Goal: Transaction & Acquisition: Purchase product/service

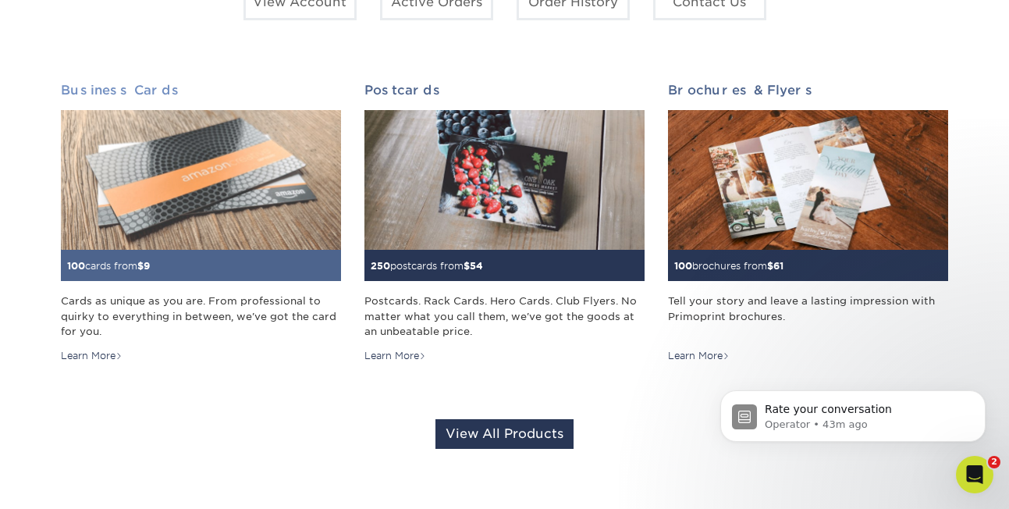
click at [122, 87] on h2 "Business Cards" at bounding box center [201, 90] width 280 height 15
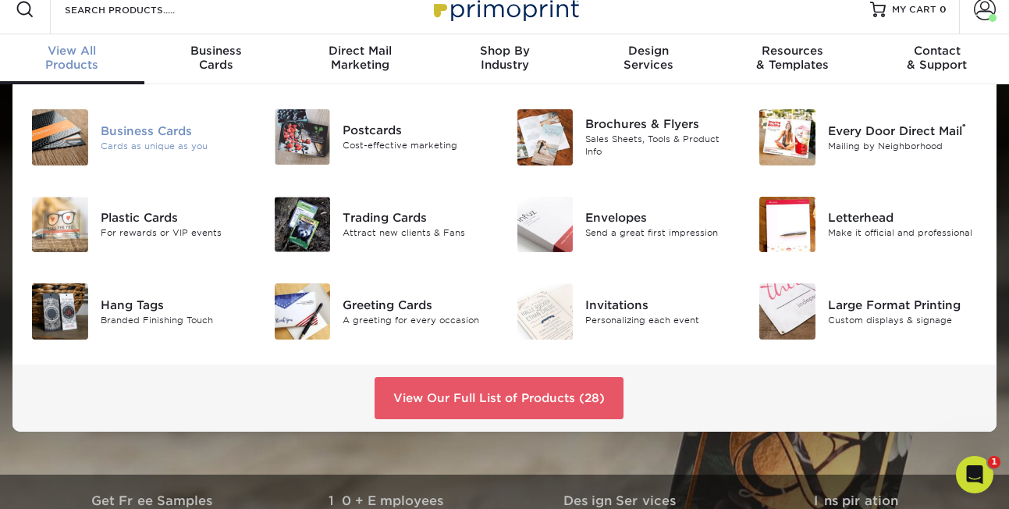
click at [185, 133] on div "Business Cards" at bounding box center [176, 130] width 150 height 17
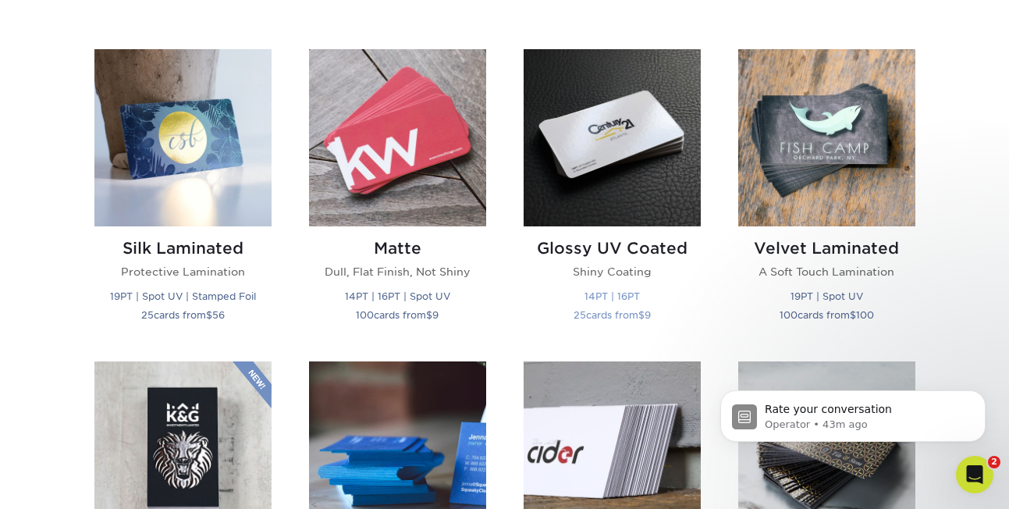
scroll to position [743, 0]
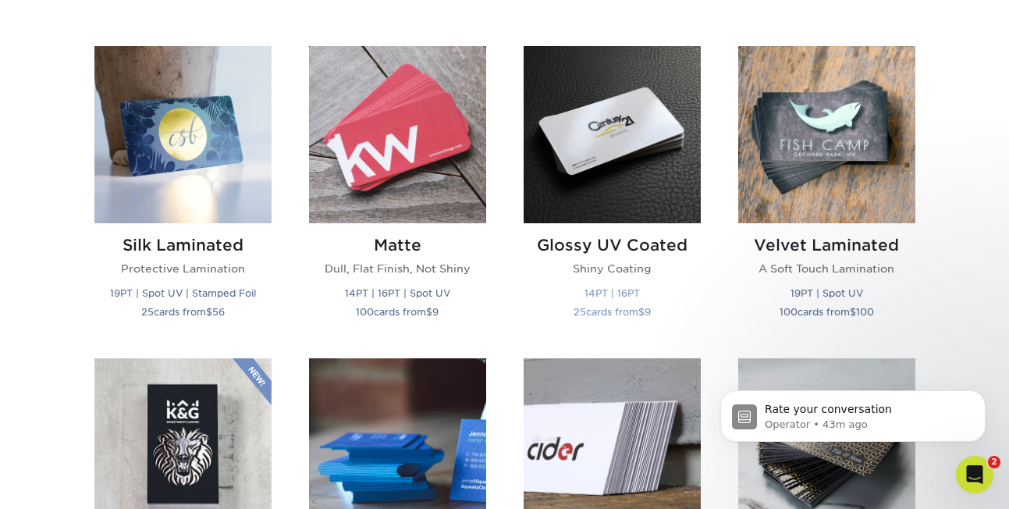
click at [636, 240] on h2 "Glossy UV Coated" at bounding box center [612, 245] width 177 height 19
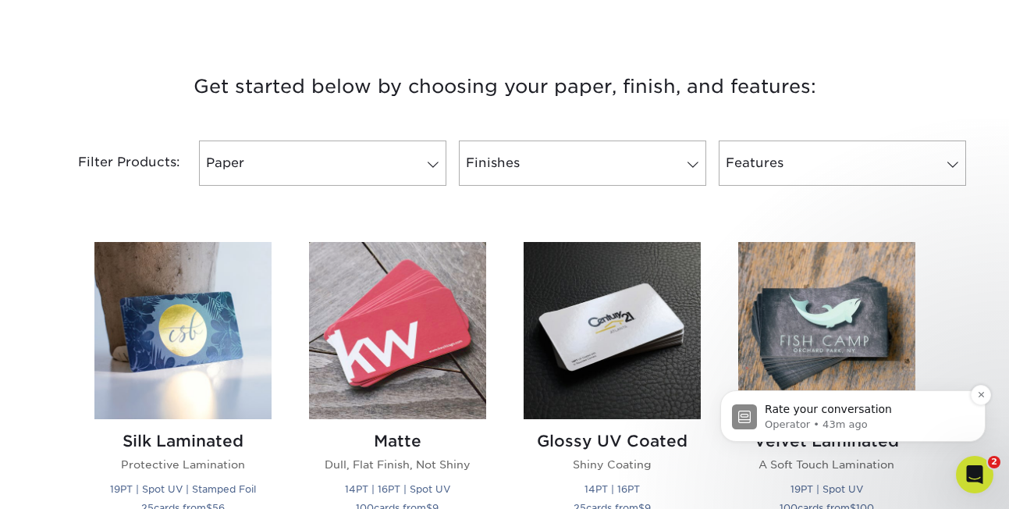
scroll to position [610, 0]
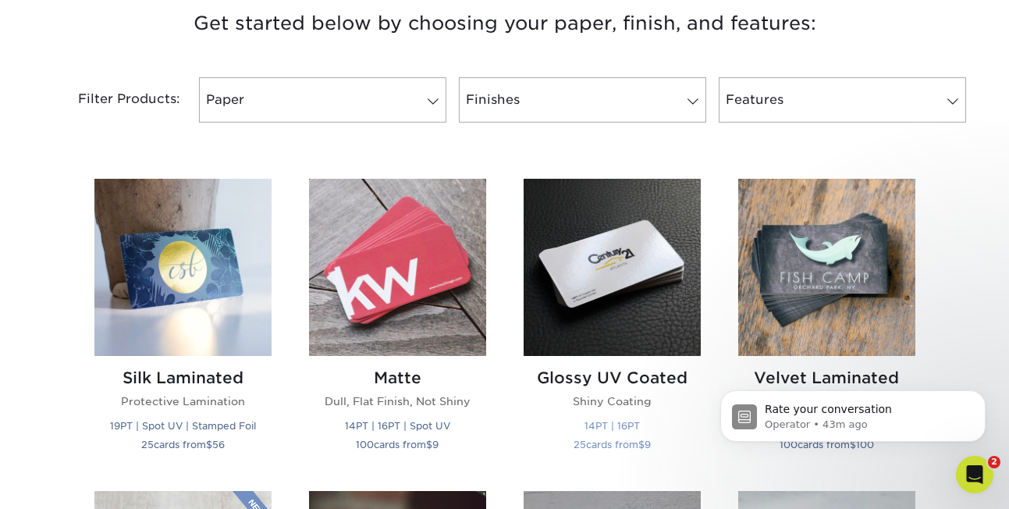
click at [556, 373] on h2 "Glossy UV Coated" at bounding box center [612, 377] width 177 height 19
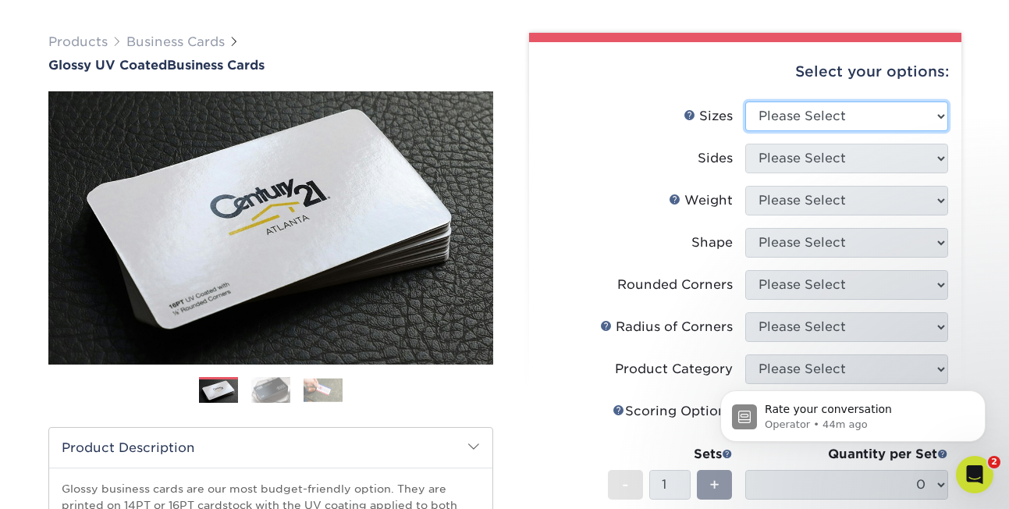
select select "2.00x3.50"
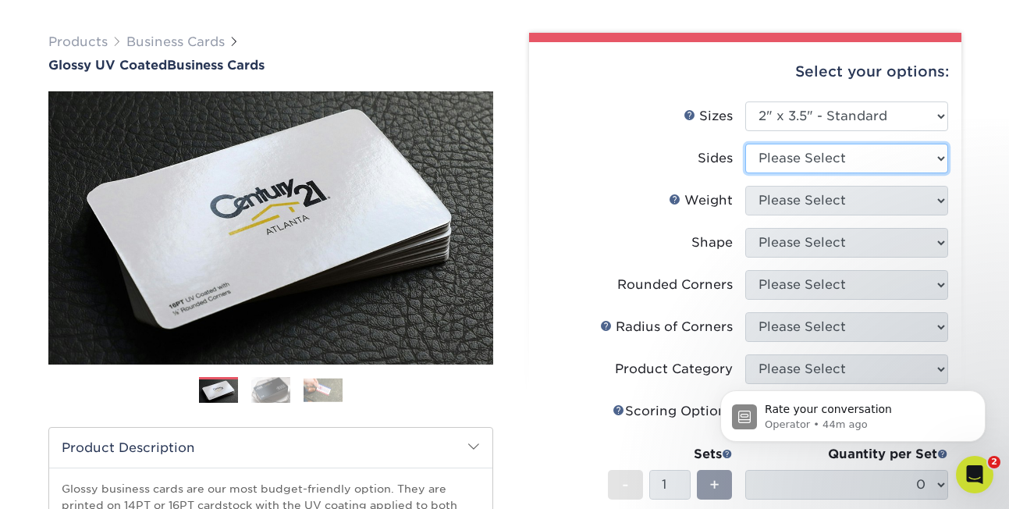
select select "13abbda7-1d64-4f25-8bb2-c179b224825d"
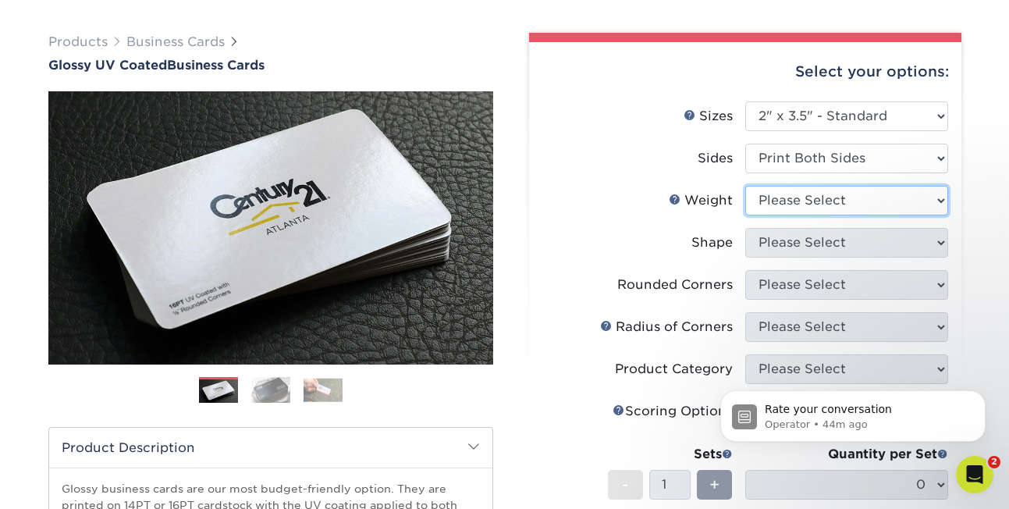
select select "14PT"
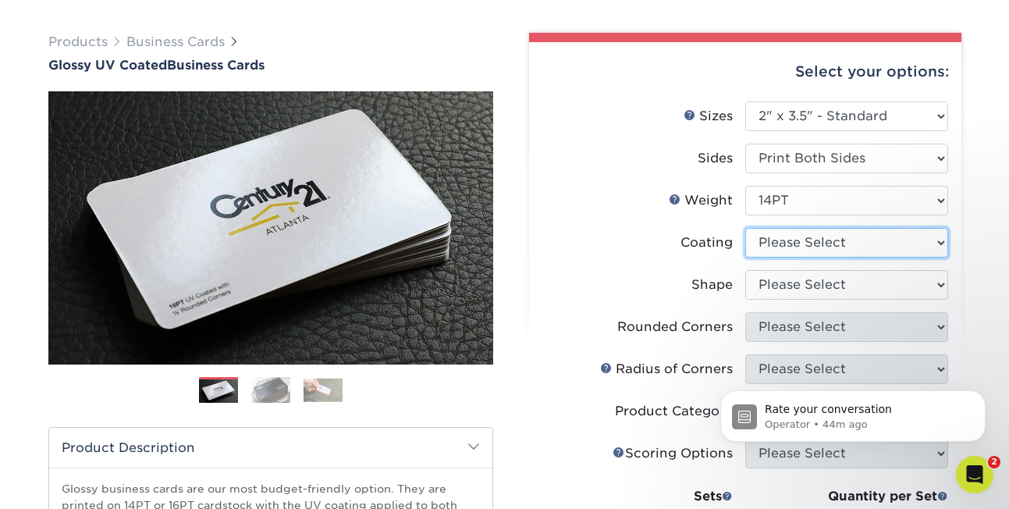
select select "ae367451-b2b8-45df-a344-0f05b6a12993"
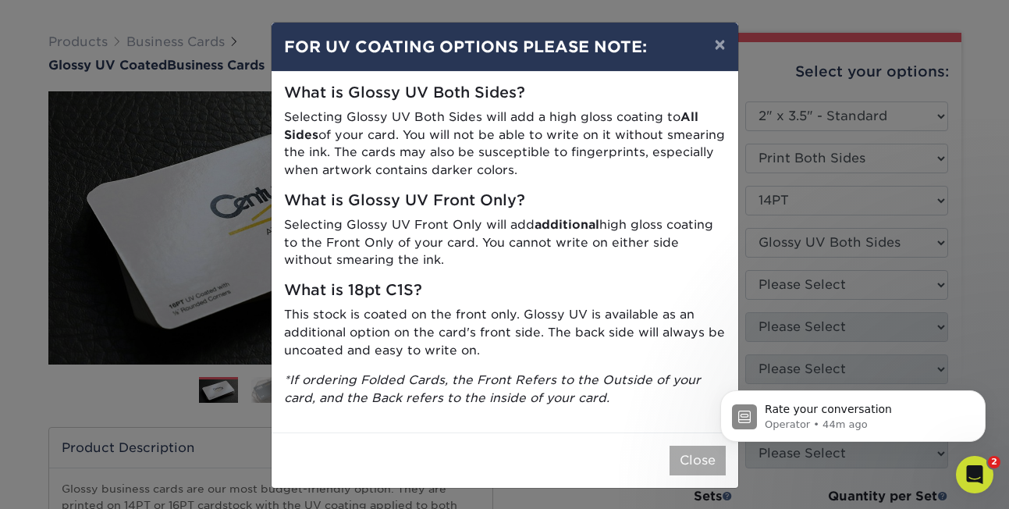
click at [698, 448] on button "Close" at bounding box center [698, 461] width 56 height 30
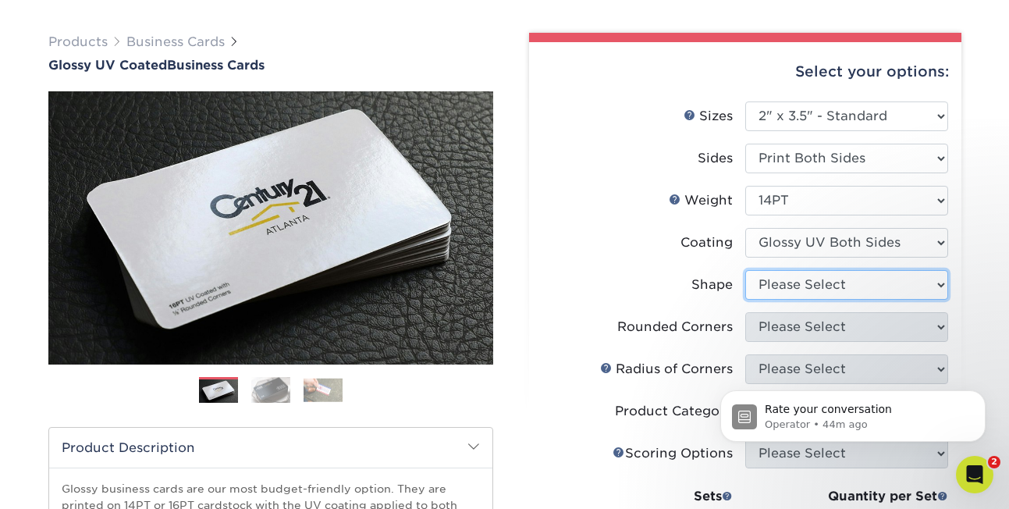
select select "standard"
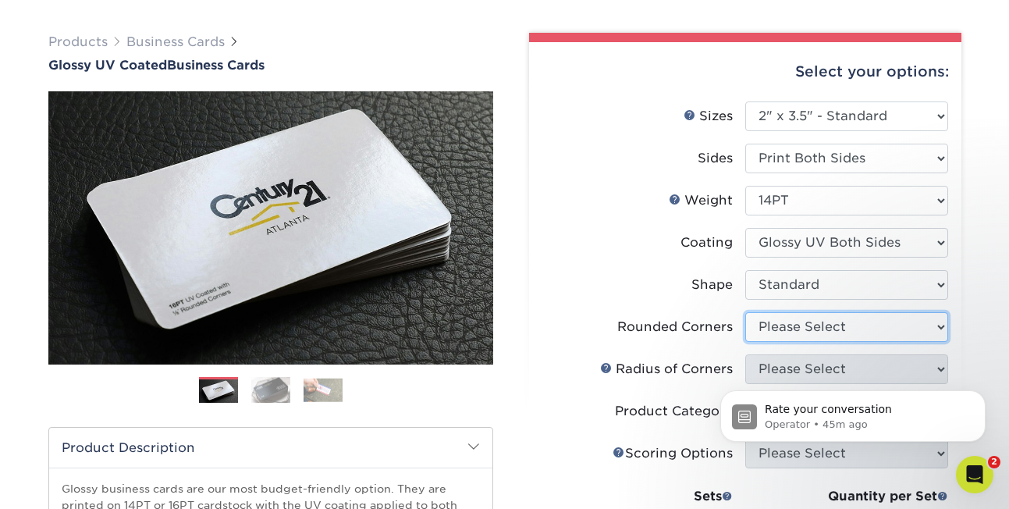
select select "0"
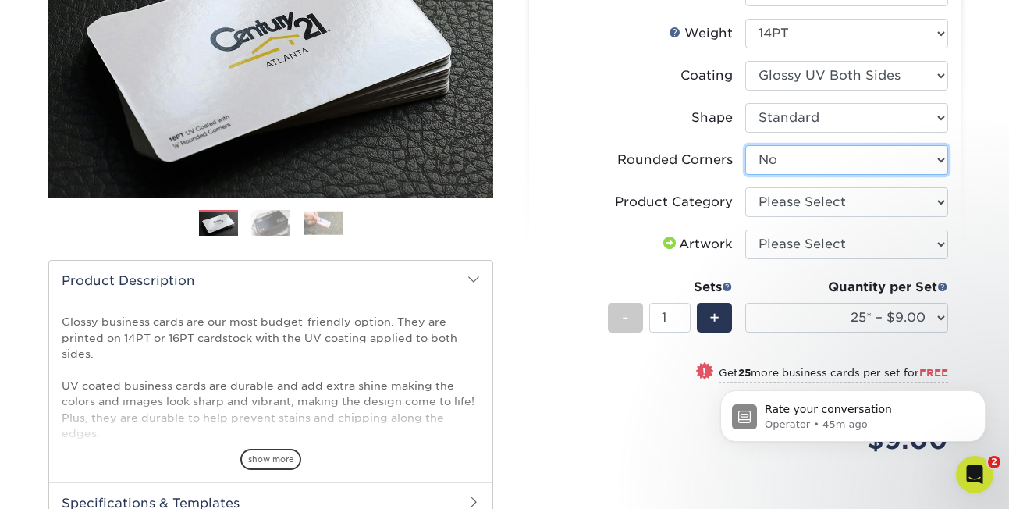
scroll to position [268, 0]
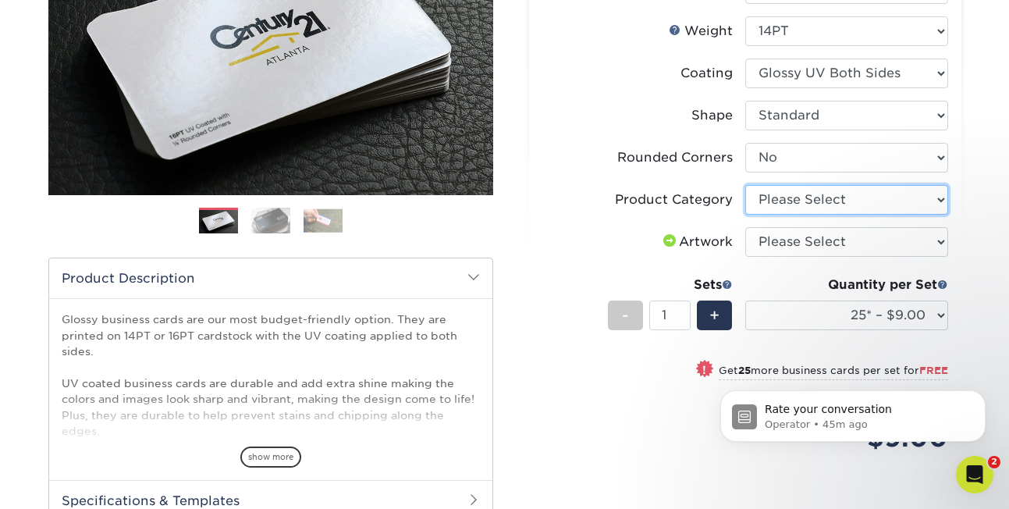
select select "3b5148f1-0588-4f88-a218-97bcfdce65c1"
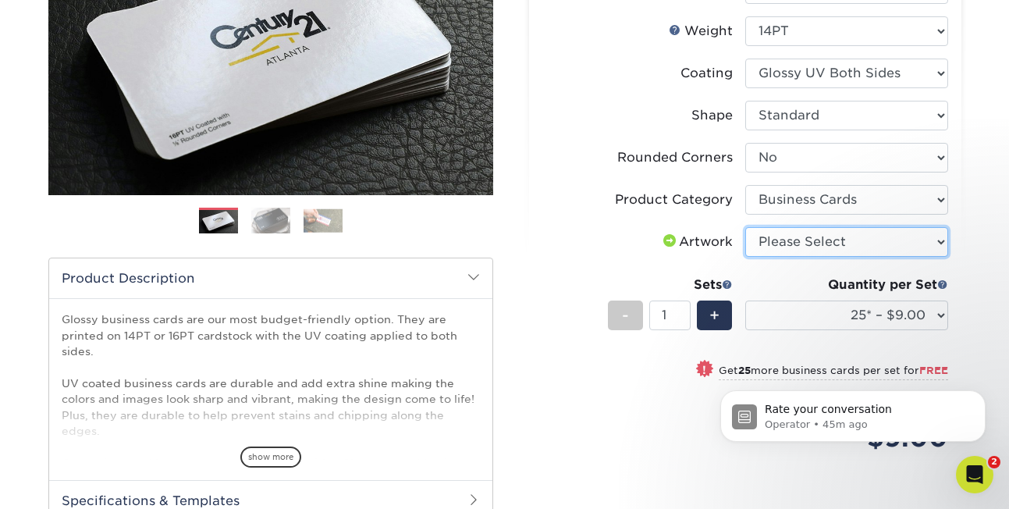
select select "upload"
click at [829, 415] on p "Rate your conversation" at bounding box center [865, 410] width 201 height 16
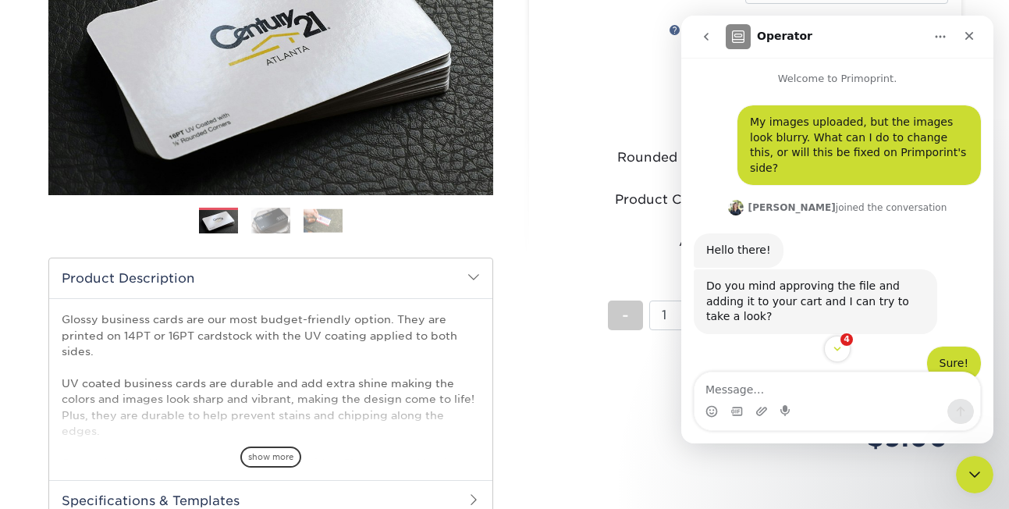
scroll to position [2, 0]
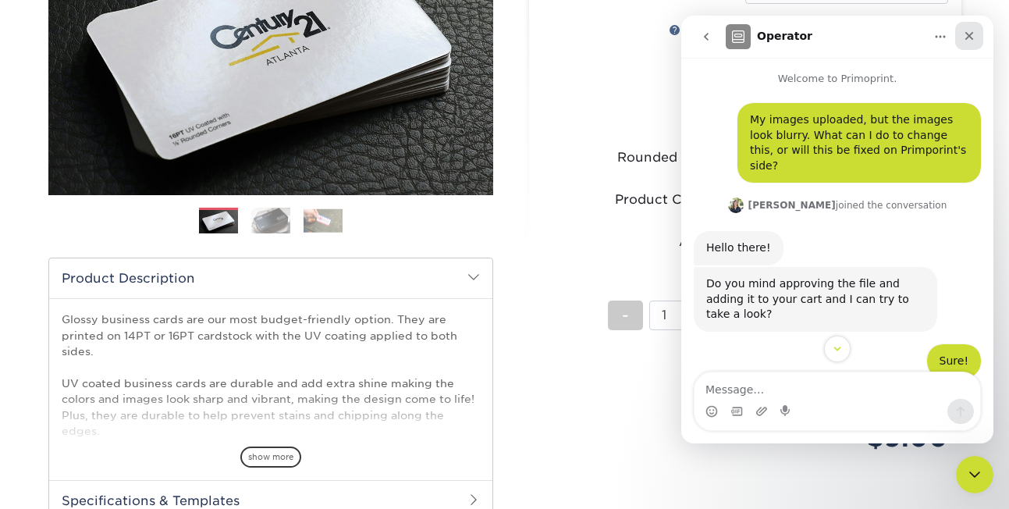
click at [969, 34] on icon "Close" at bounding box center [969, 36] width 12 height 12
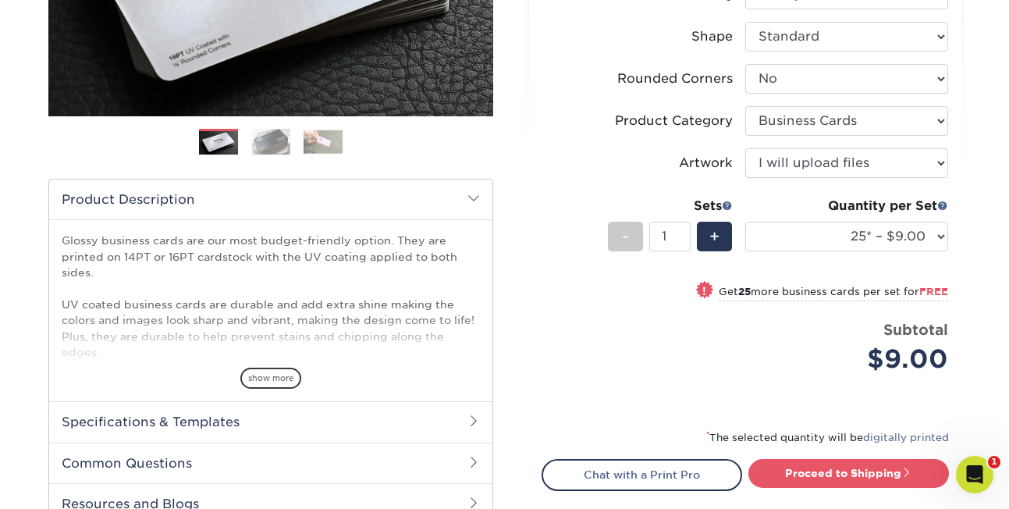
scroll to position [347, 0]
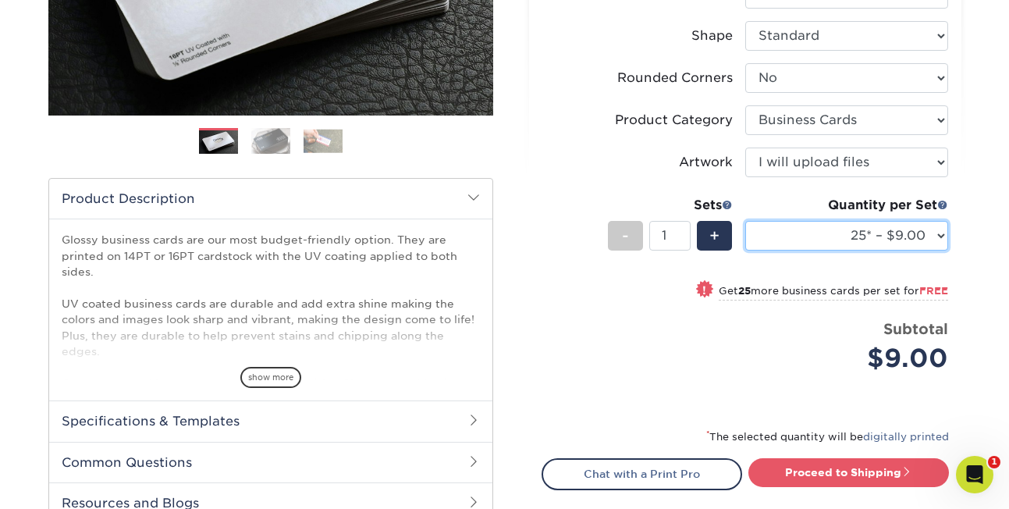
select select "250* – $17.00"
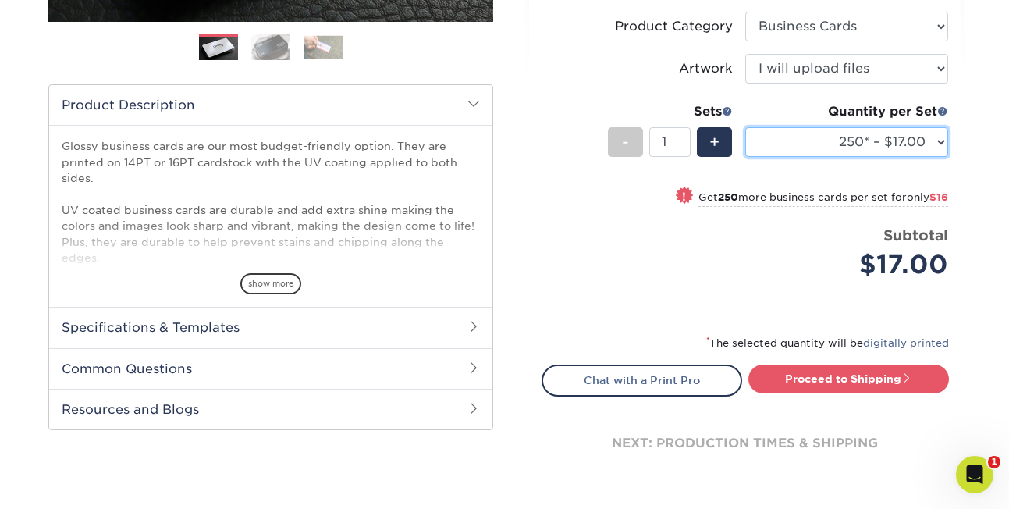
scroll to position [452, 0]
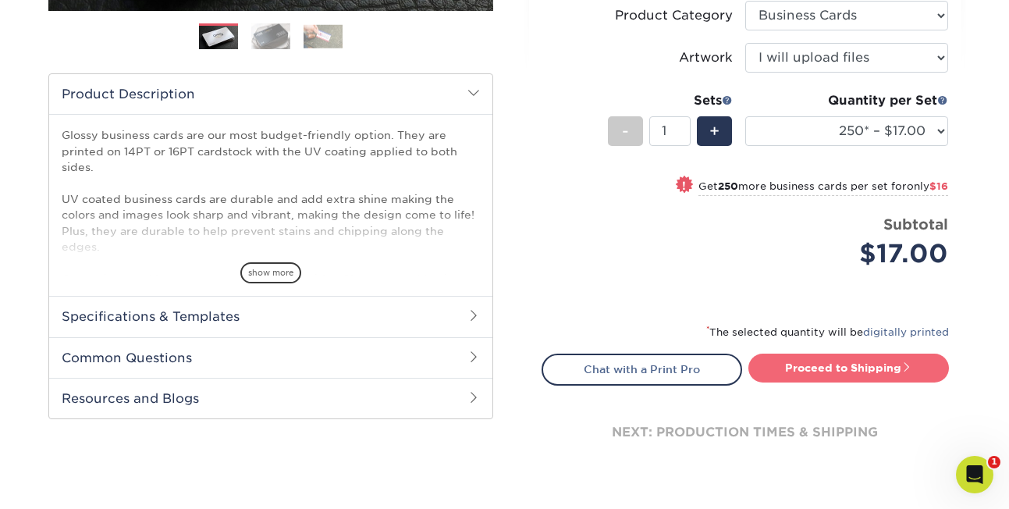
click at [841, 363] on link "Proceed to Shipping" at bounding box center [848, 368] width 201 height 28
type input "Set 1"
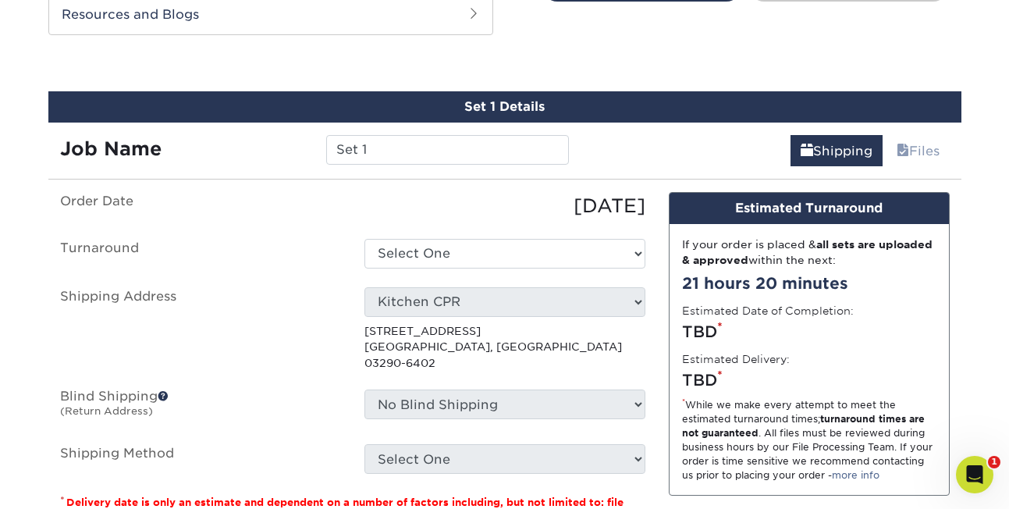
scroll to position [847, 0]
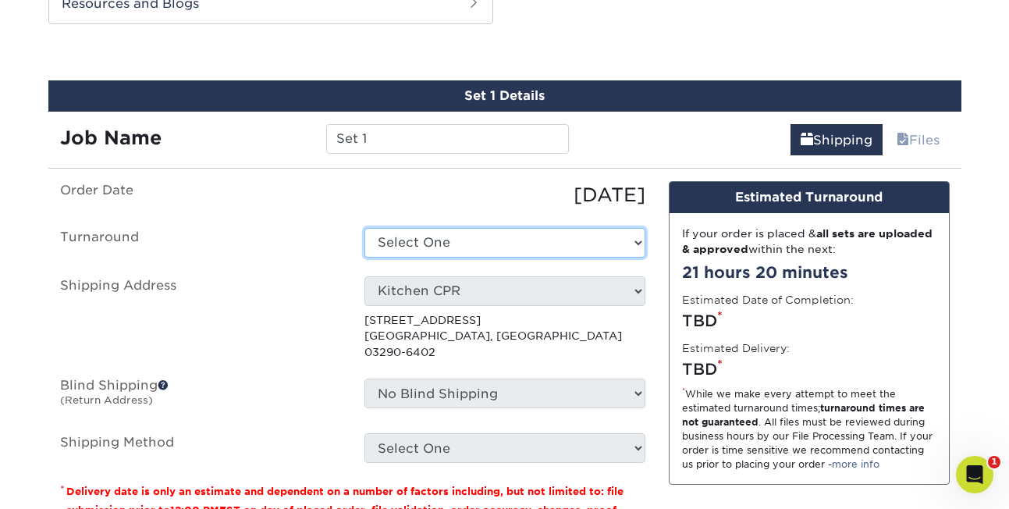
select select "2e813298-a2ed-4903-a336-1d833251102b"
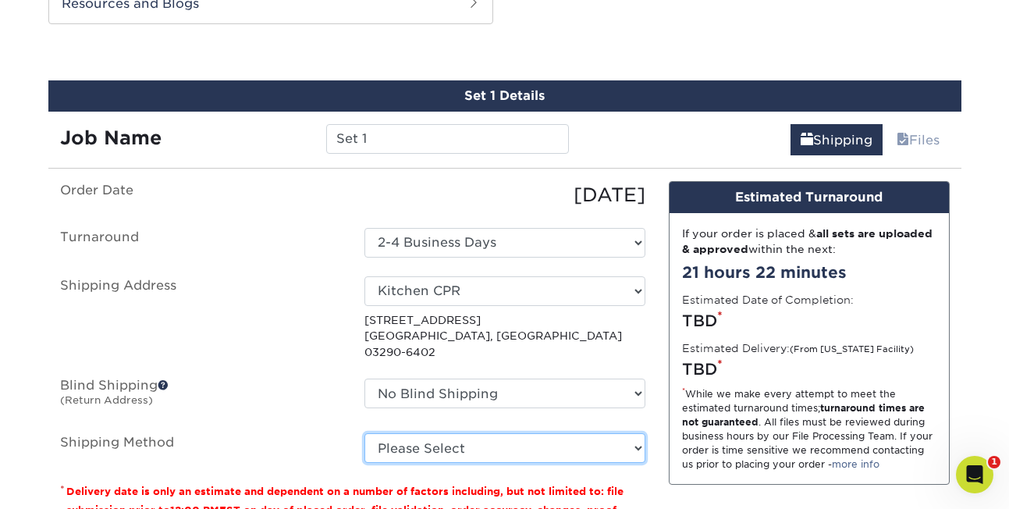
select select "03"
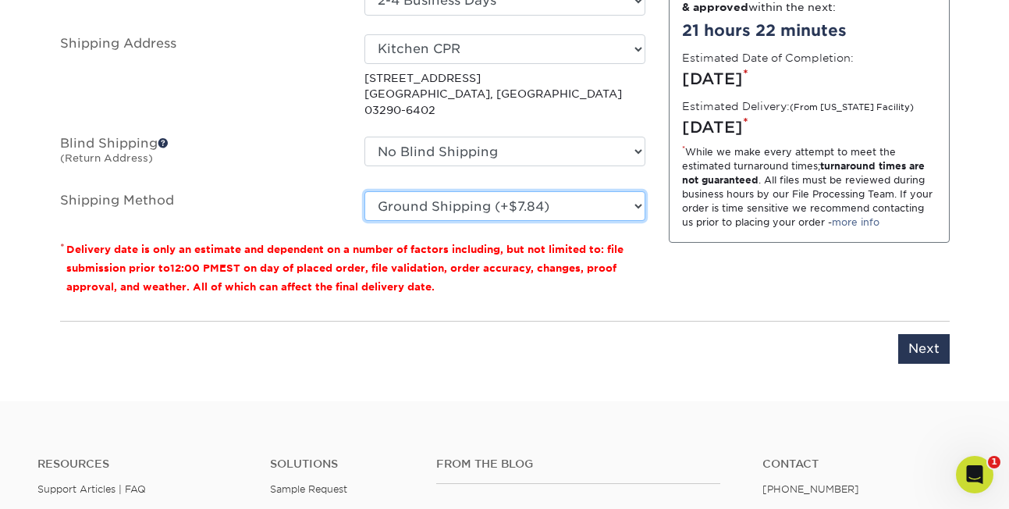
scroll to position [1089, 0]
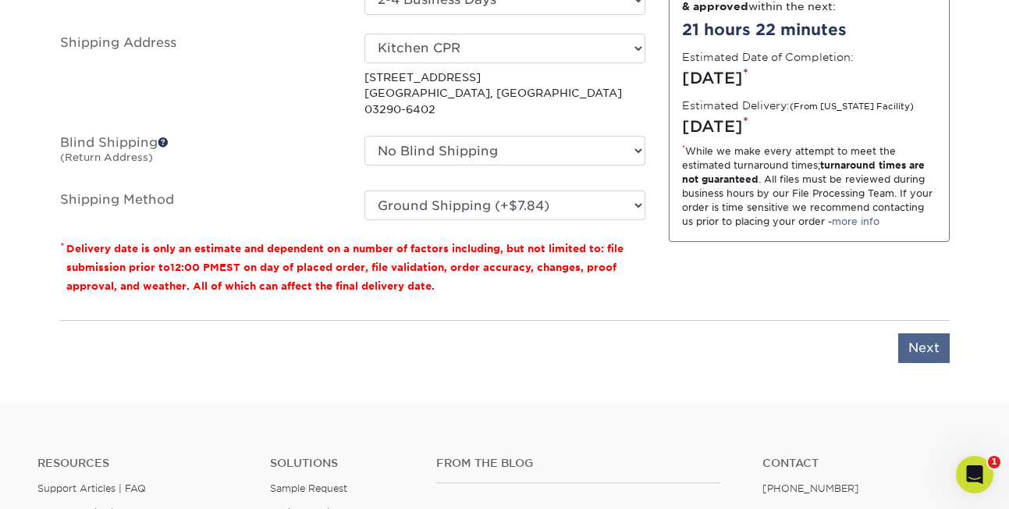
click at [922, 333] on input "Next" at bounding box center [924, 348] width 52 height 30
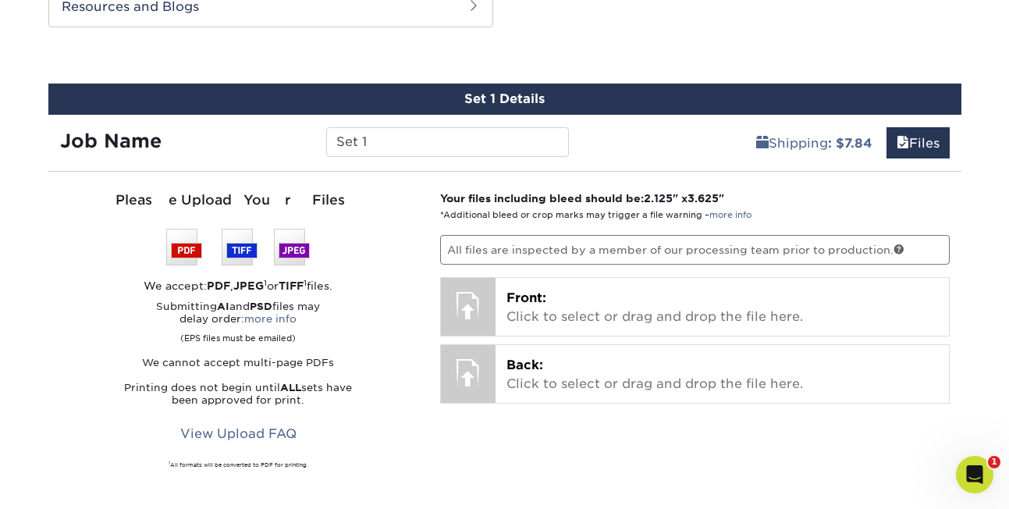
scroll to position [841, 0]
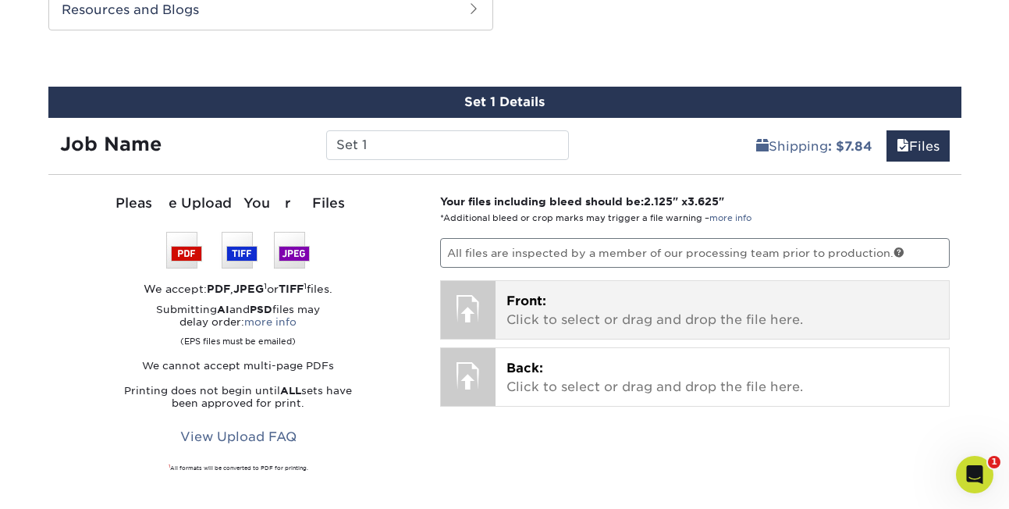
click at [521, 306] on span "Front:" at bounding box center [527, 300] width 40 height 15
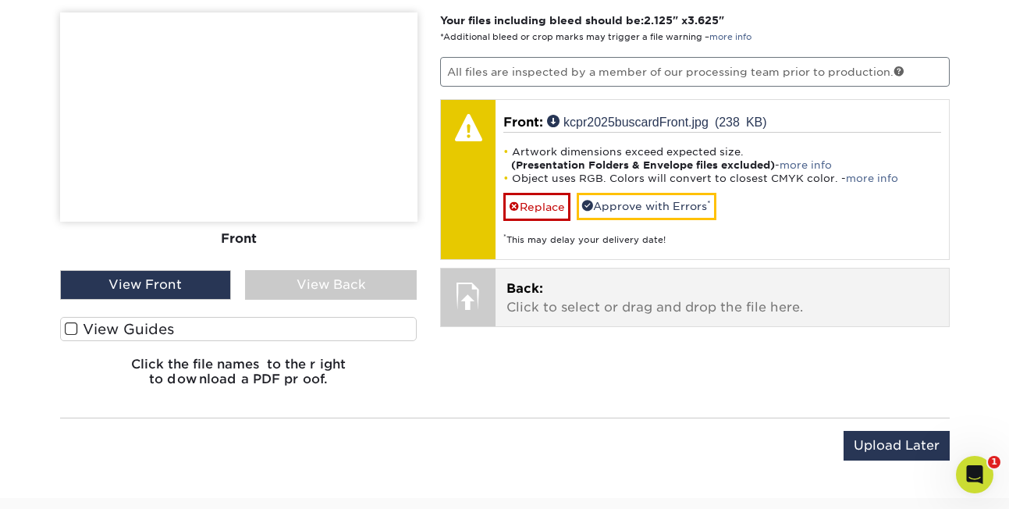
scroll to position [1032, 0]
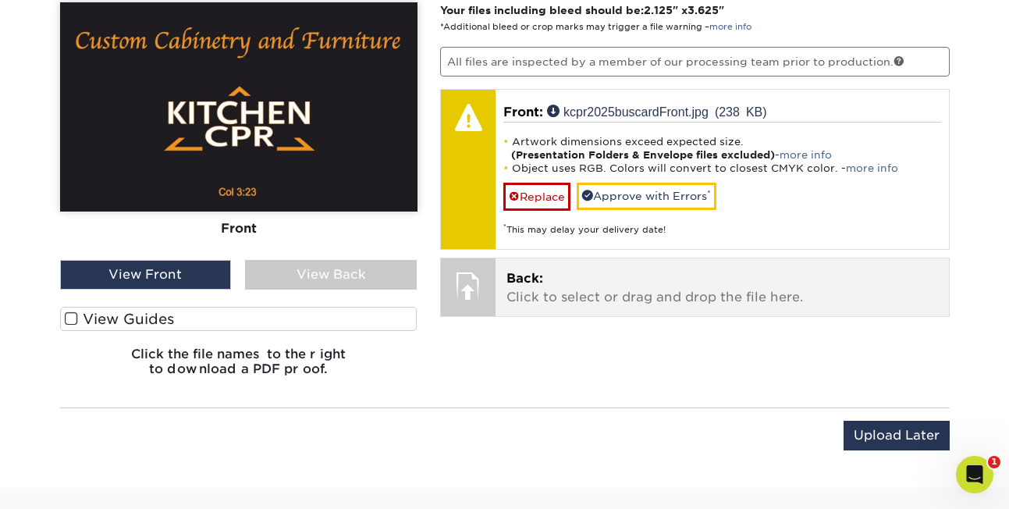
click at [562, 293] on p "Back: Click to select or drag and drop the file here." at bounding box center [723, 287] width 432 height 37
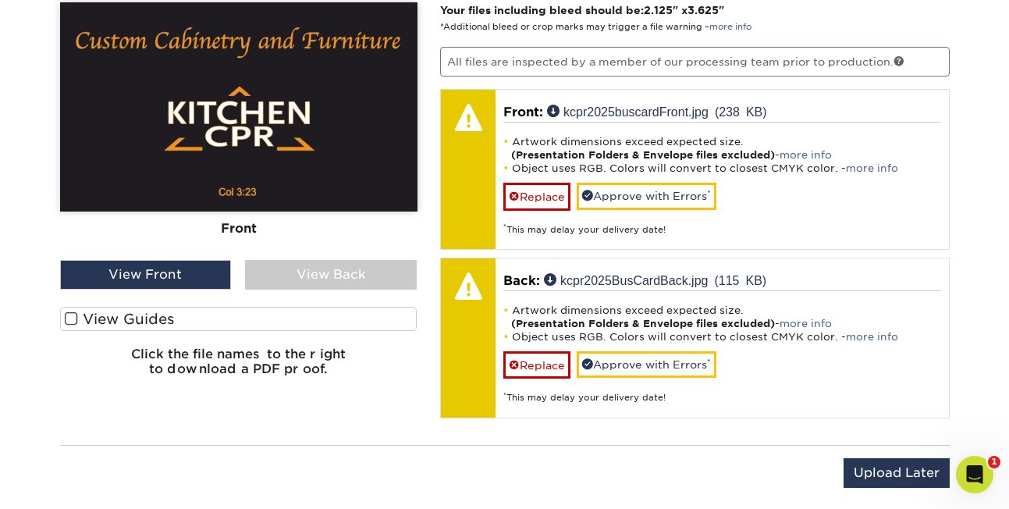
click at [332, 276] on div "View Back" at bounding box center [331, 275] width 172 height 30
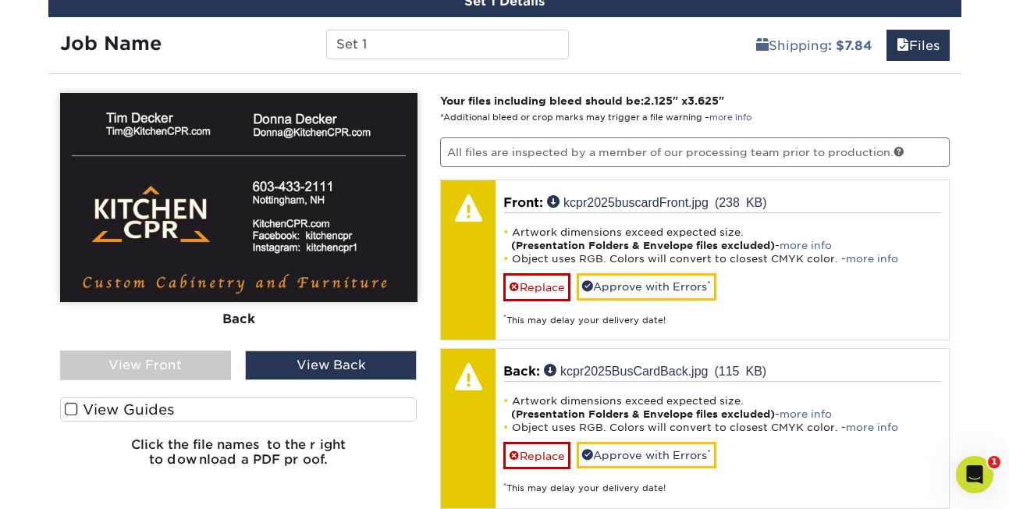
scroll to position [945, 0]
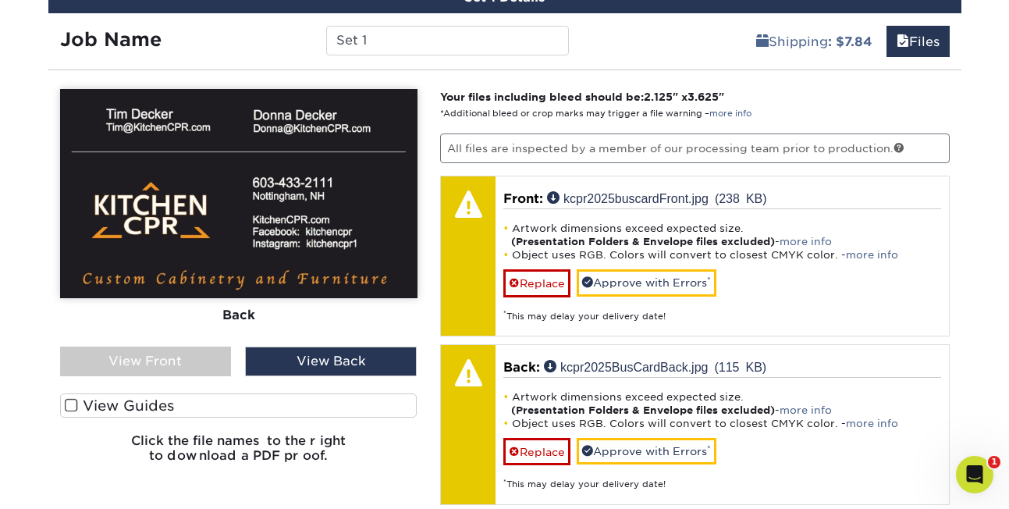
click at [67, 403] on span at bounding box center [71, 405] width 13 height 15
click at [0, 0] on input "View Guides" at bounding box center [0, 0] width 0 height 0
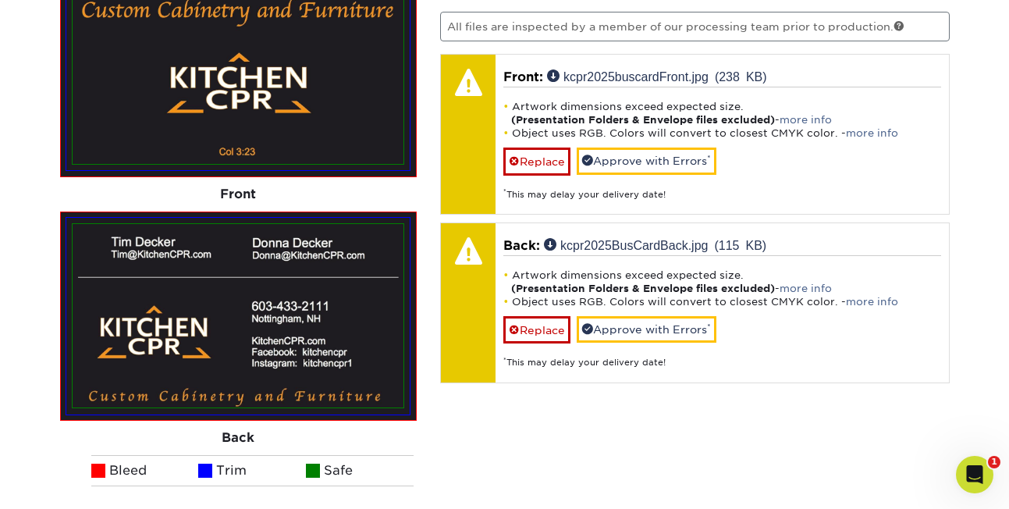
scroll to position [1073, 0]
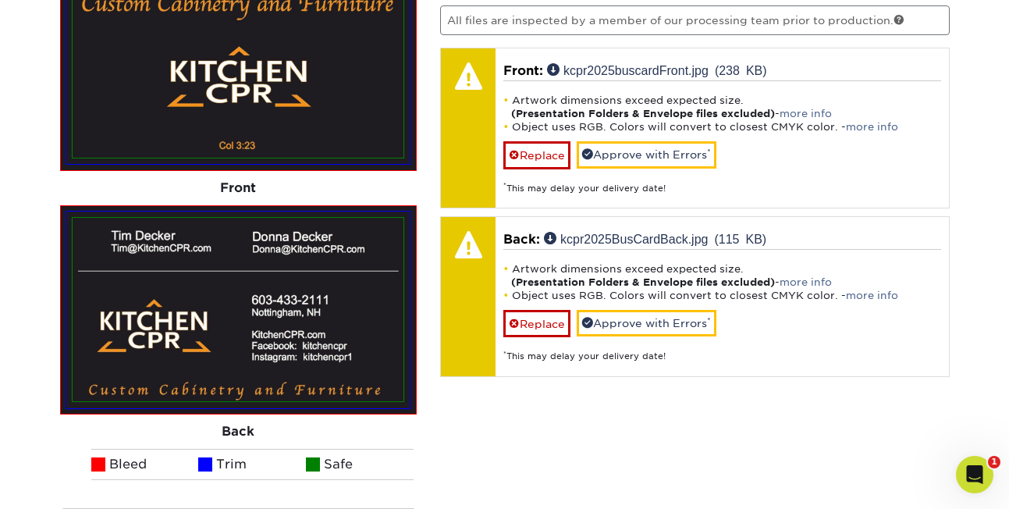
click at [614, 497] on div "Your files including bleed should be: 2.125 " x 3.625 " *Additional bleed or cr…" at bounding box center [694, 276] width 533 height 630
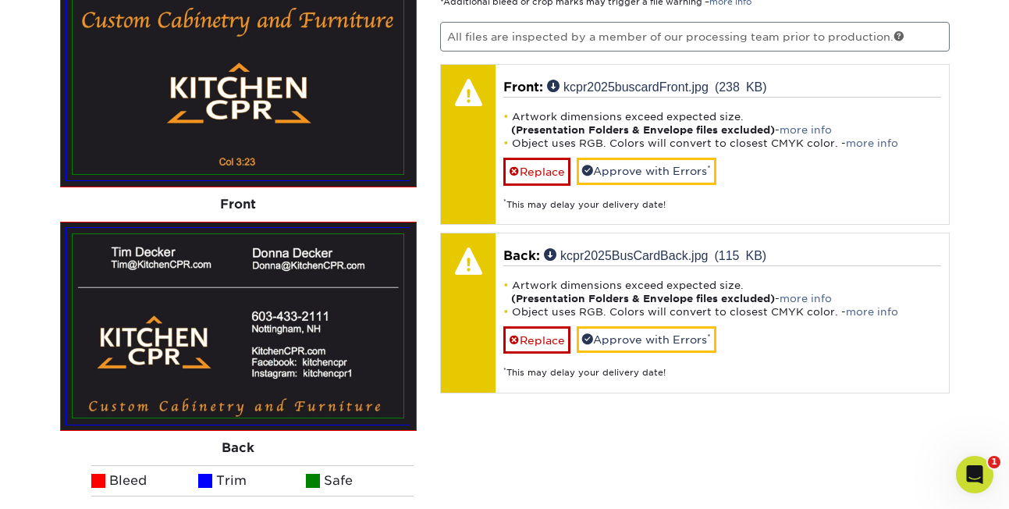
scroll to position [1045, 0]
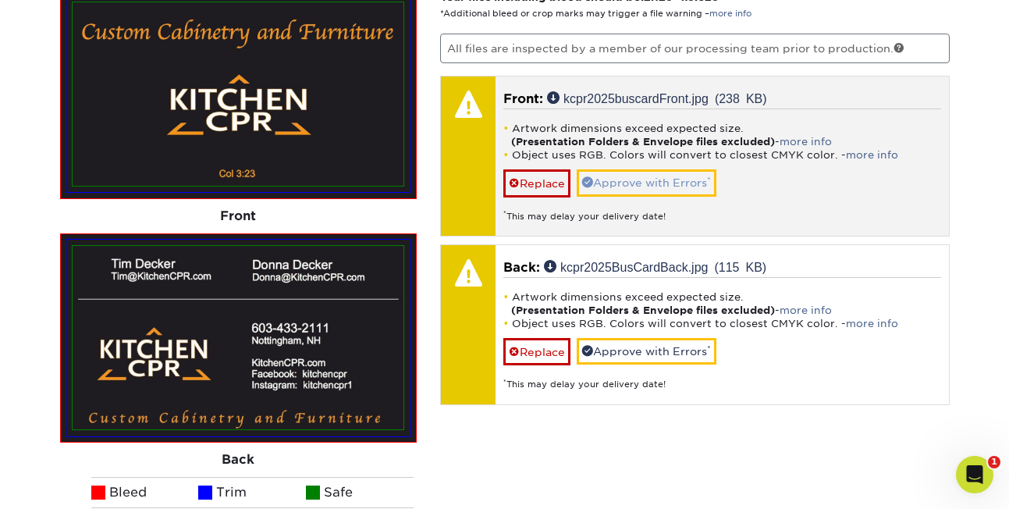
click at [681, 176] on link "Approve with Errors *" at bounding box center [647, 182] width 140 height 27
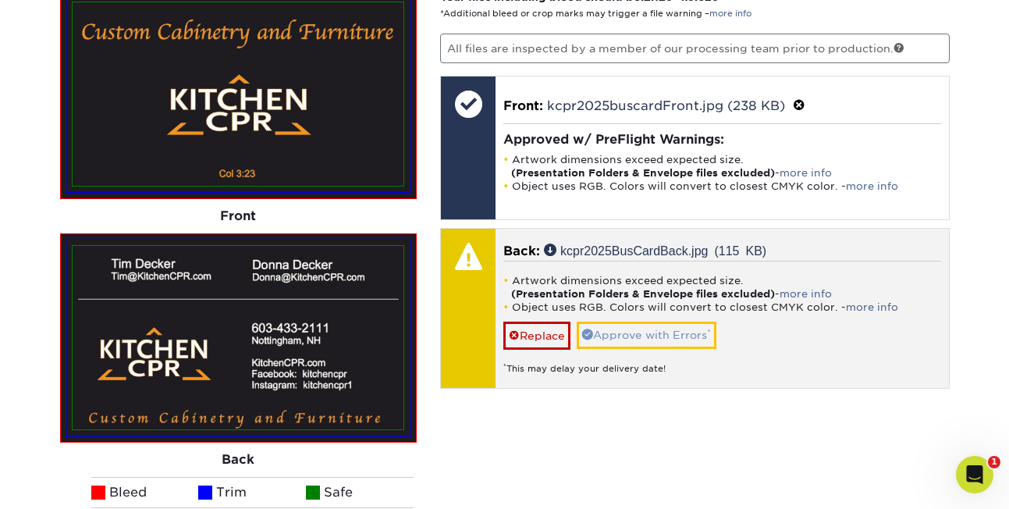
click at [657, 331] on link "Approve with Errors *" at bounding box center [647, 335] width 140 height 27
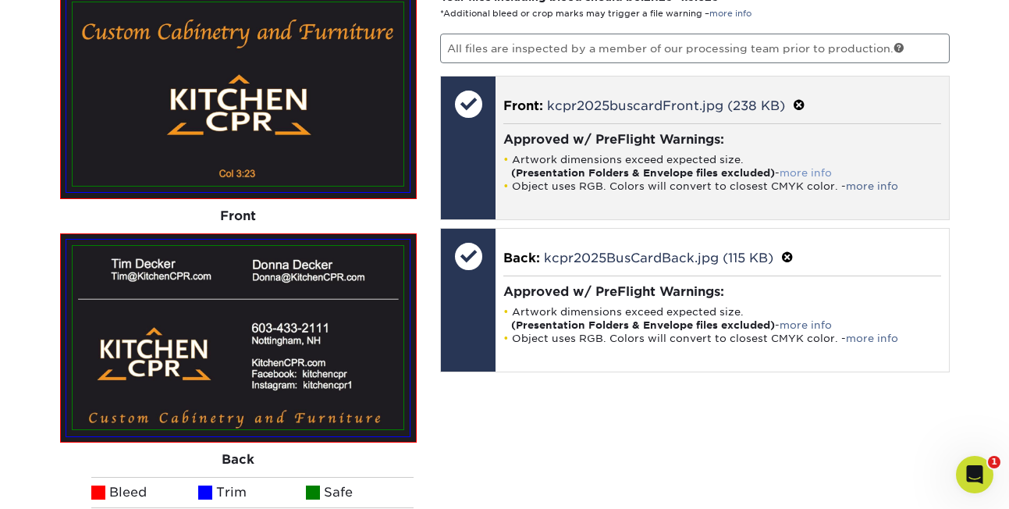
click at [807, 169] on link "more info" at bounding box center [806, 173] width 52 height 12
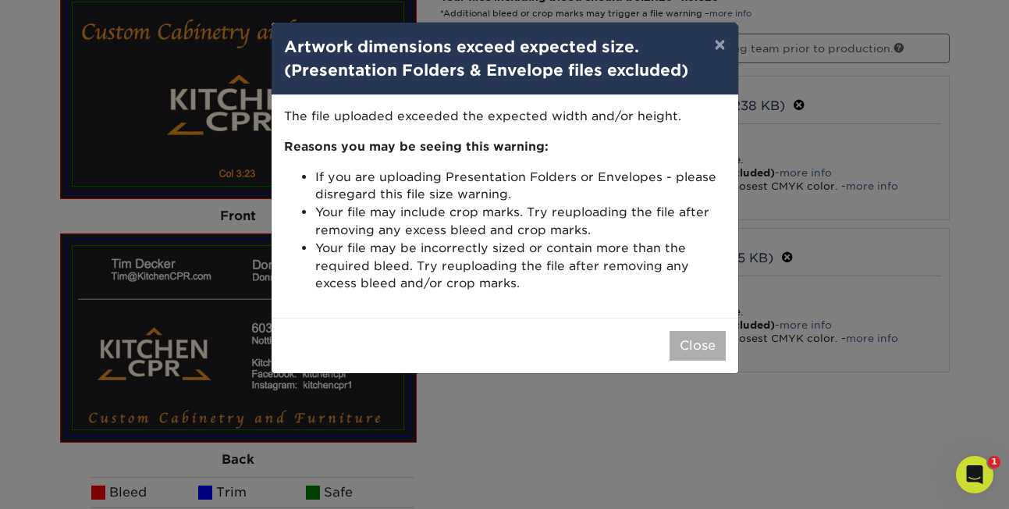
click at [691, 347] on button "Close" at bounding box center [698, 346] width 56 height 30
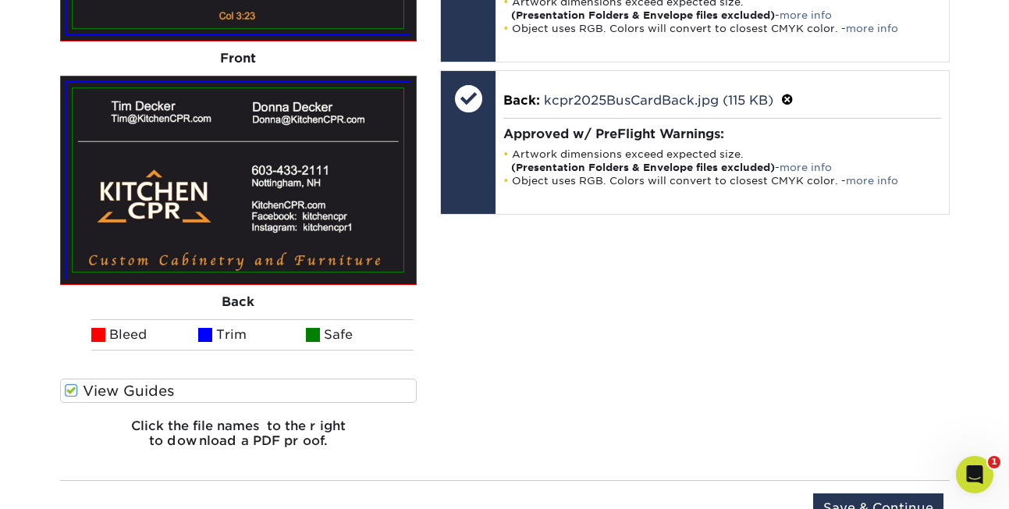
scroll to position [1207, 0]
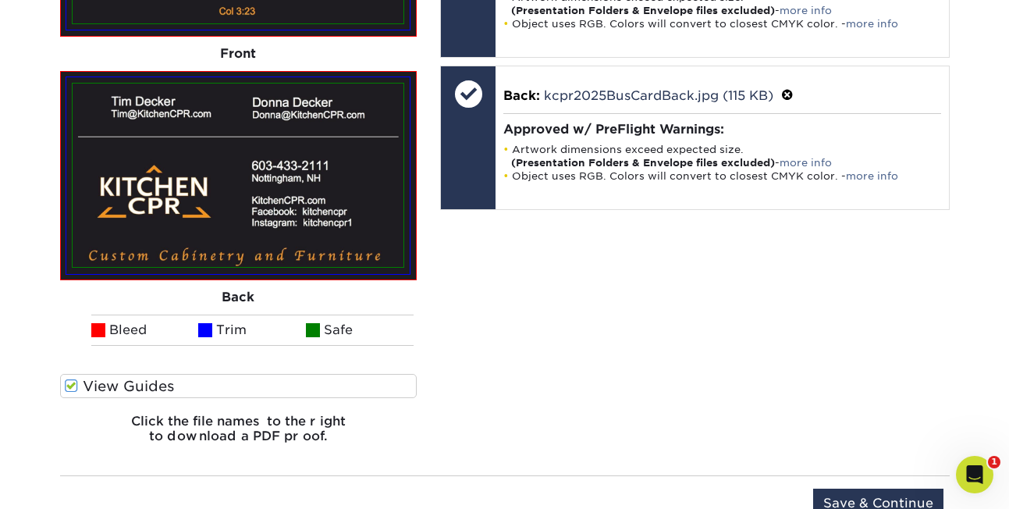
click at [72, 383] on span at bounding box center [71, 386] width 13 height 15
click at [0, 0] on input "View Guides" at bounding box center [0, 0] width 0 height 0
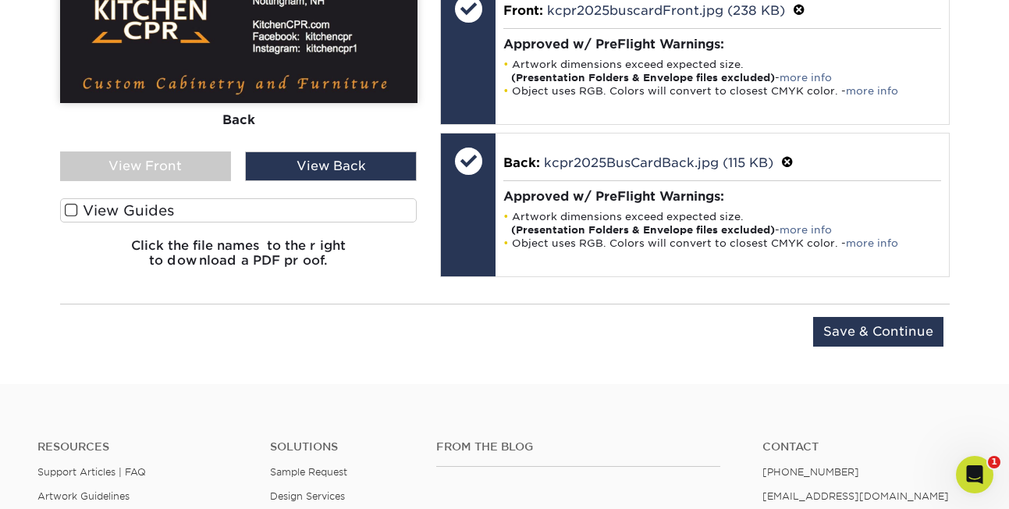
scroll to position [1141, 0]
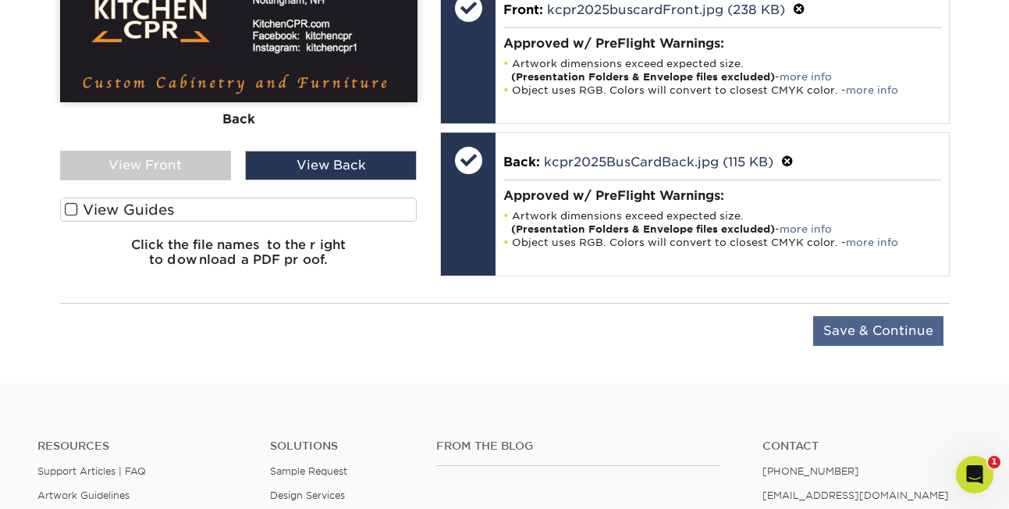
click at [897, 325] on input "Save & Continue" at bounding box center [878, 331] width 130 height 30
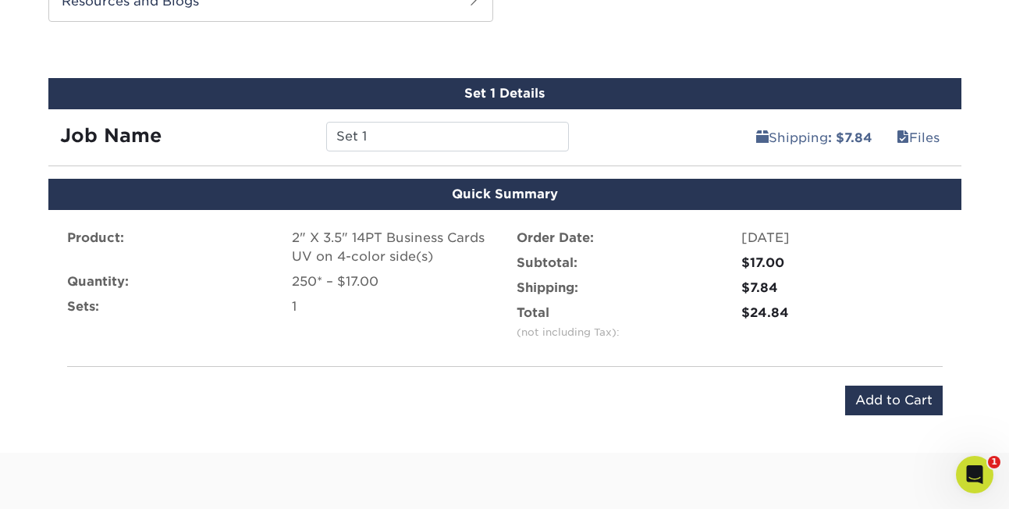
scroll to position [848, 0]
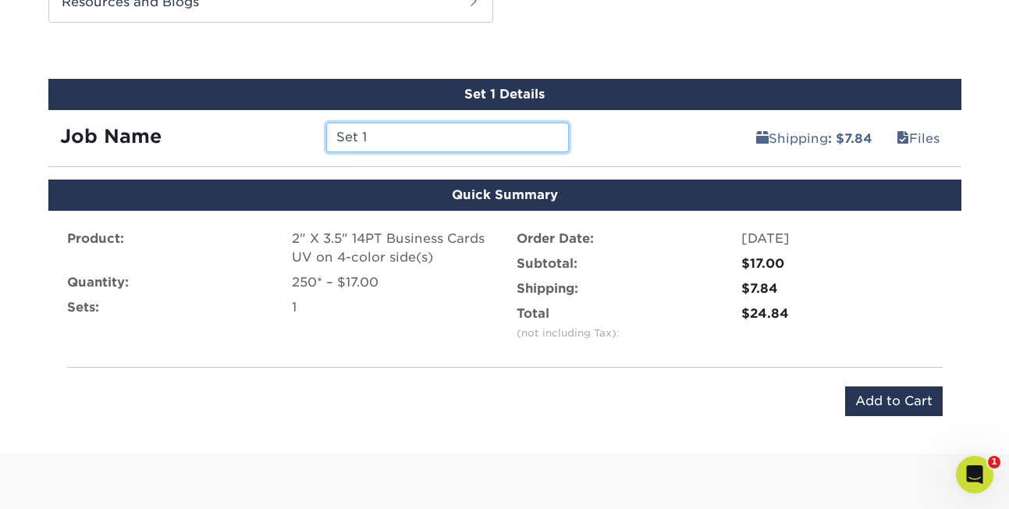
click at [386, 134] on input "Set 1" at bounding box center [447, 138] width 243 height 30
type input "S"
type input "KCPR2025"
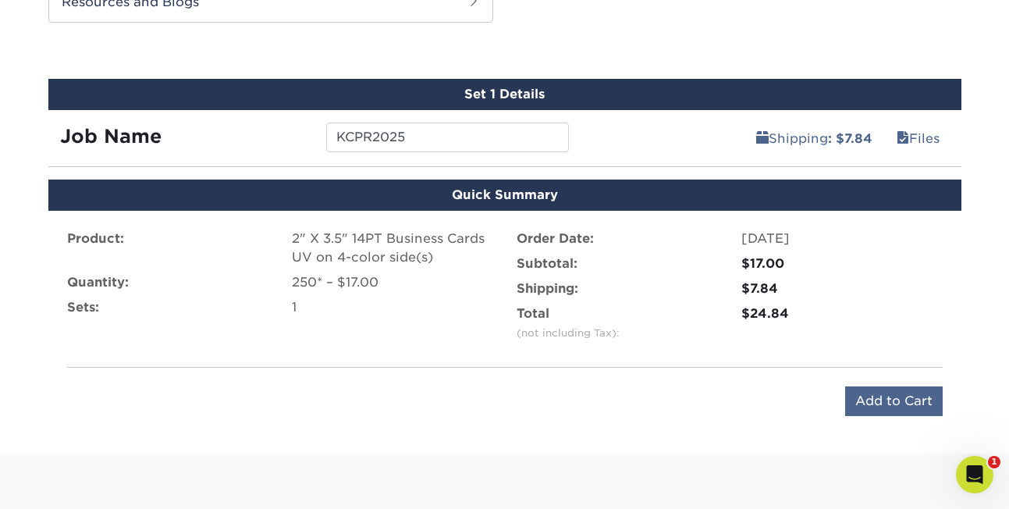
click at [892, 400] on input "Add to Cart" at bounding box center [894, 401] width 98 height 30
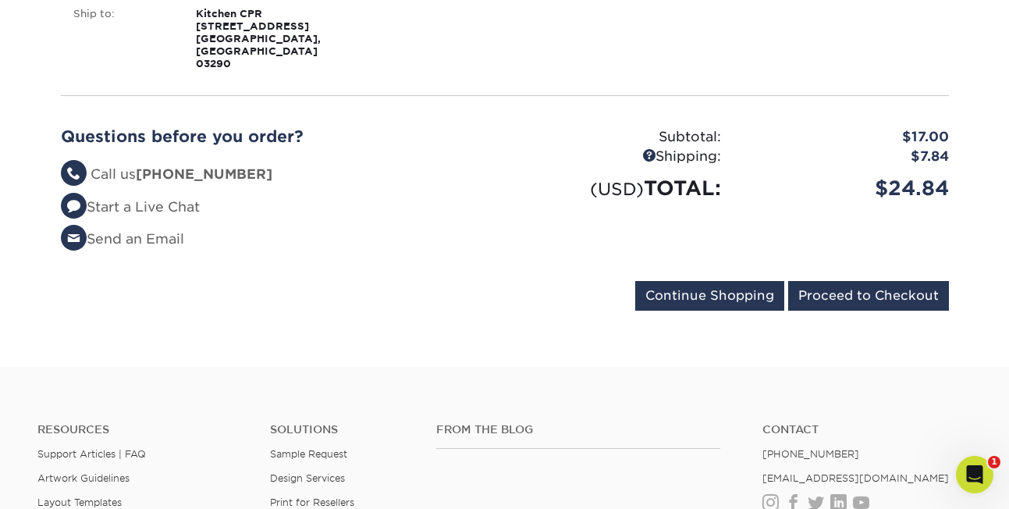
scroll to position [344, 0]
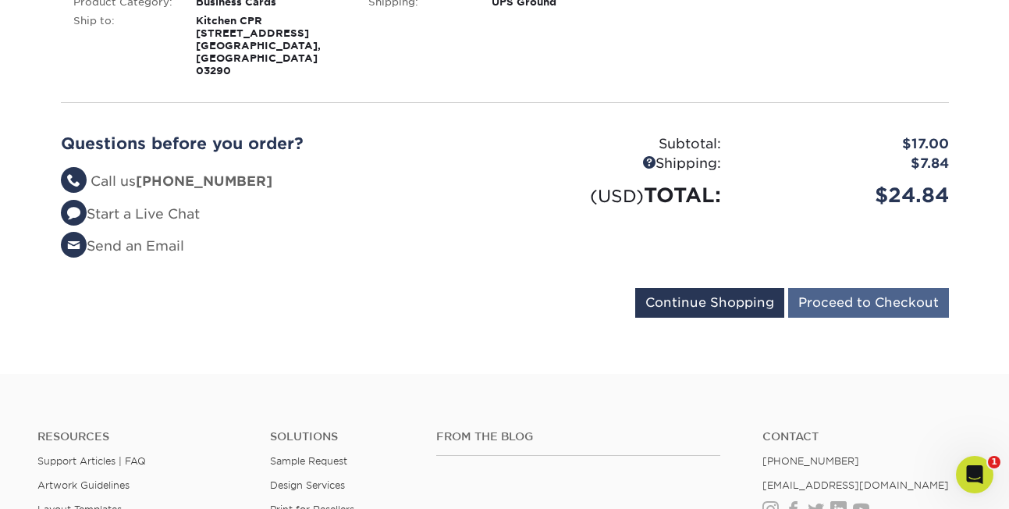
click at [875, 288] on input "Proceed to Checkout" at bounding box center [868, 303] width 161 height 30
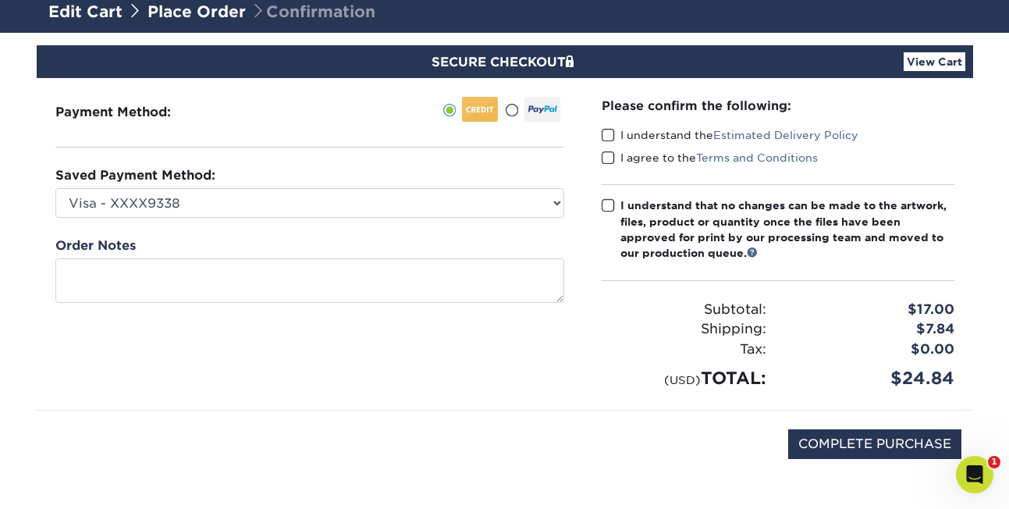
scroll to position [108, 0]
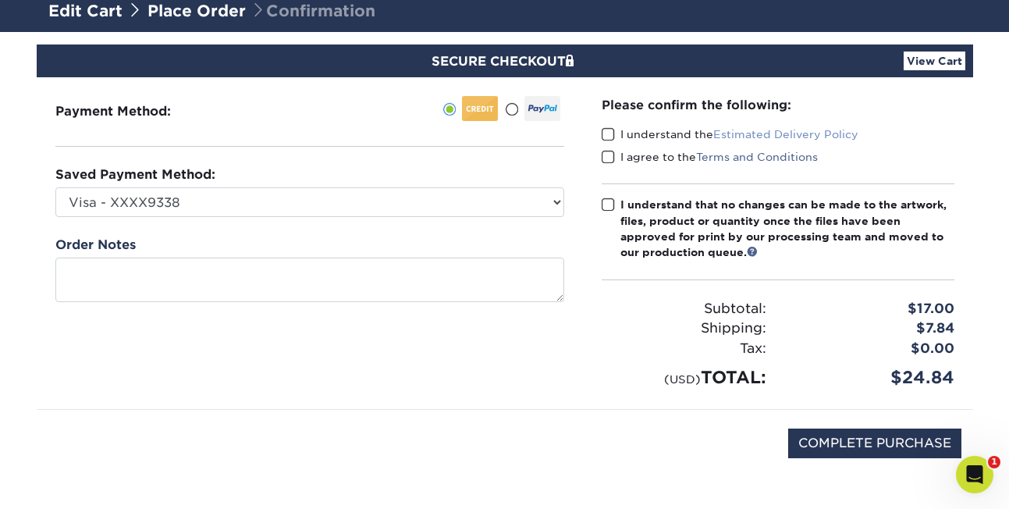
click at [740, 133] on link "Estimated Delivery Policy" at bounding box center [785, 134] width 145 height 12
click at [776, 153] on link "Terms and Conditions" at bounding box center [757, 157] width 122 height 12
click at [609, 133] on span at bounding box center [608, 134] width 13 height 15
click at [0, 0] on input "I understand the Estimated Delivery Policy" at bounding box center [0, 0] width 0 height 0
click at [608, 156] on span at bounding box center [608, 157] width 13 height 15
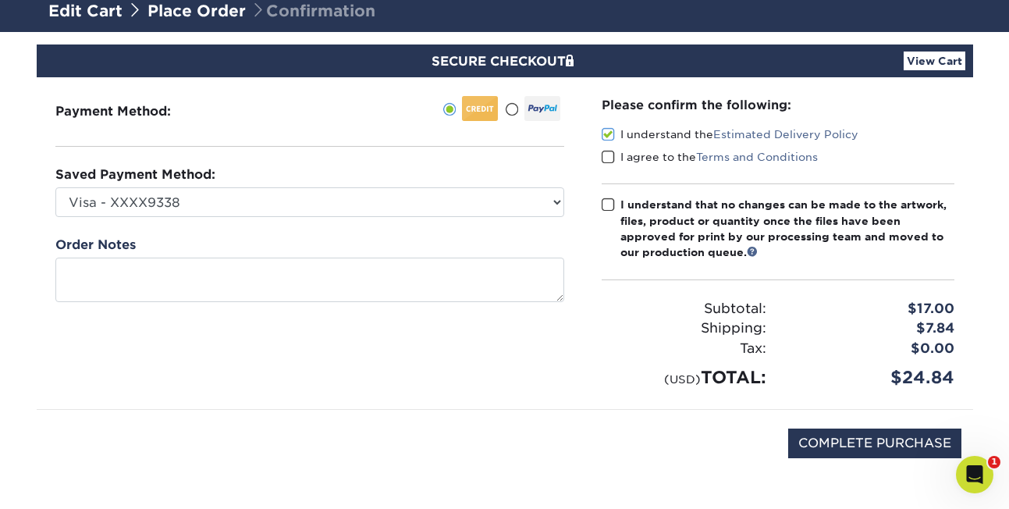
click at [0, 0] on input "I agree to the Terms and Conditions" at bounding box center [0, 0] width 0 height 0
click at [604, 200] on span at bounding box center [608, 204] width 13 height 15
click at [0, 0] on input "I understand that no changes can be made to the artwork, files, product or quan…" at bounding box center [0, 0] width 0 height 0
click at [866, 435] on input "COMPLETE PURCHASE" at bounding box center [874, 443] width 173 height 30
type input "PROCESSING, PLEASE WAIT..."
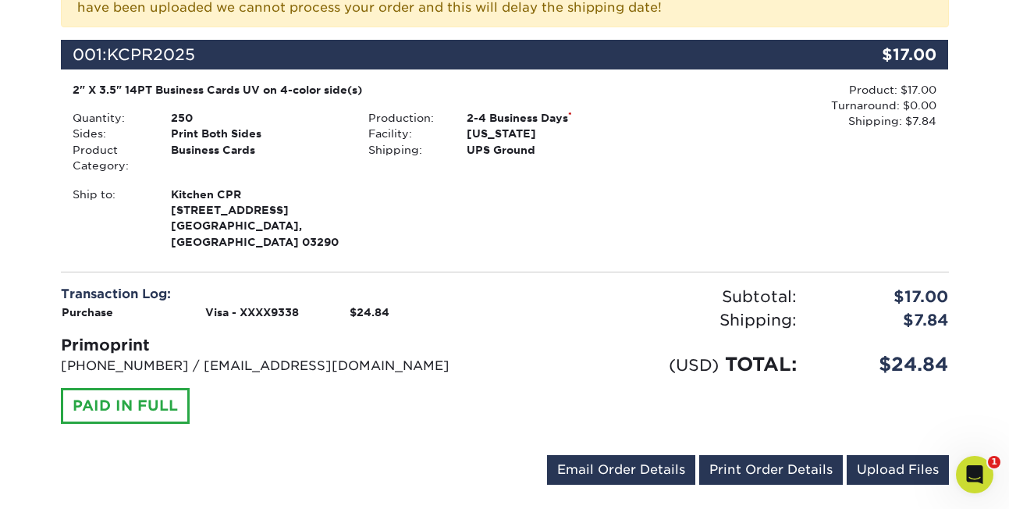
scroll to position [386, 0]
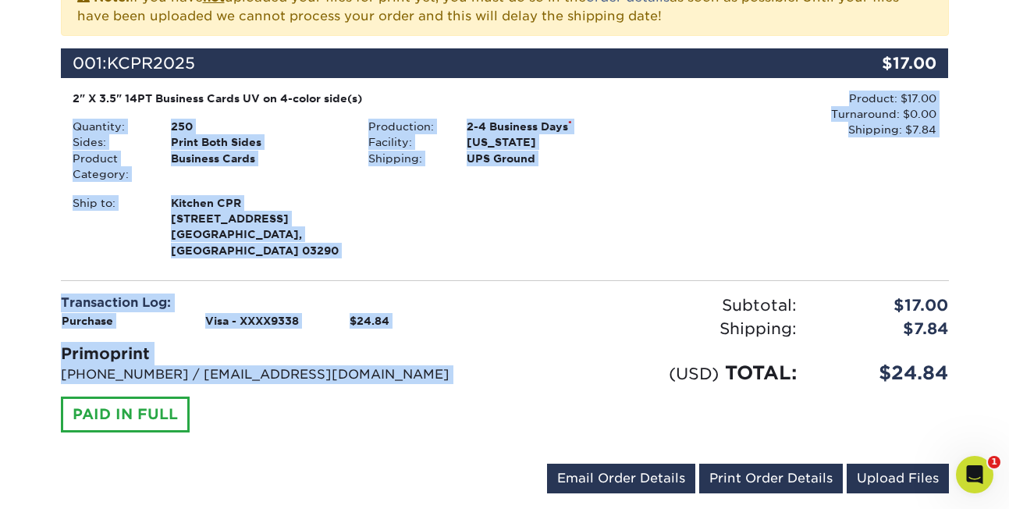
drag, startPoint x: 210, startPoint y: 404, endPoint x: -2, endPoint y: 116, distance: 357.9
click at [0, 116] on html "Resources Menu Search Products Account [PERSON_NAME] Account Dashboard Active O…" at bounding box center [504, 310] width 1009 height 1392
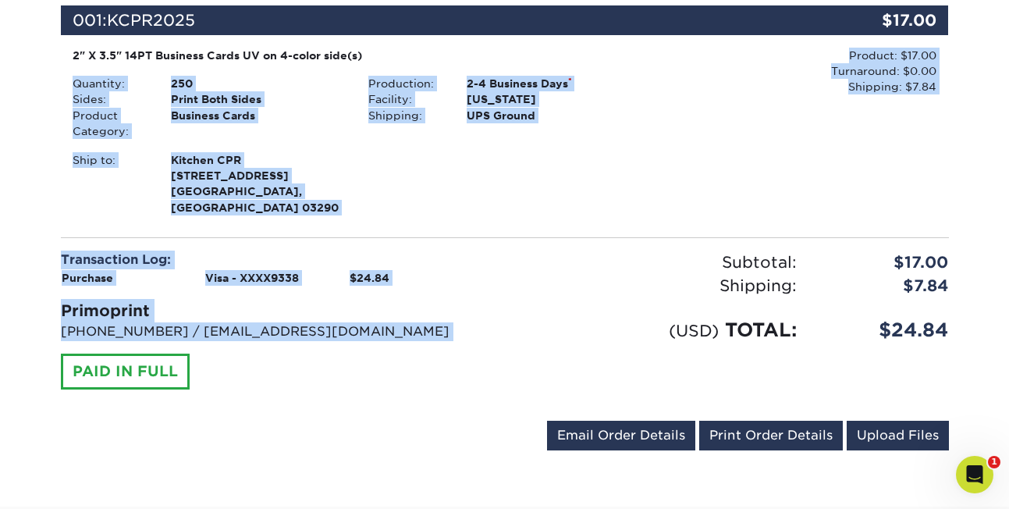
scroll to position [436, 0]
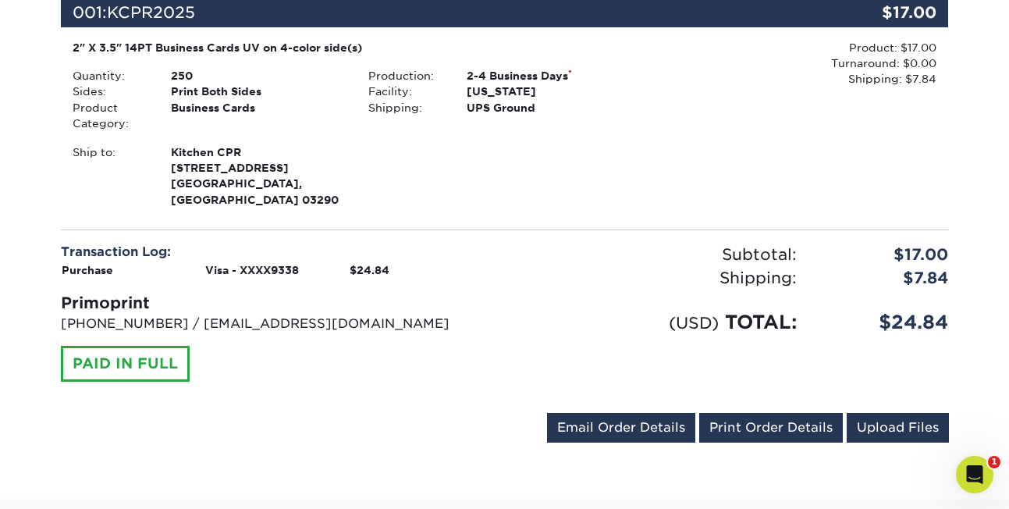
click at [947, 350] on div "Subtotal: $17.00 Shipping: $7.84 Discounts: - $0.00 (USD) TOTAL: $24.84" at bounding box center [733, 322] width 456 height 158
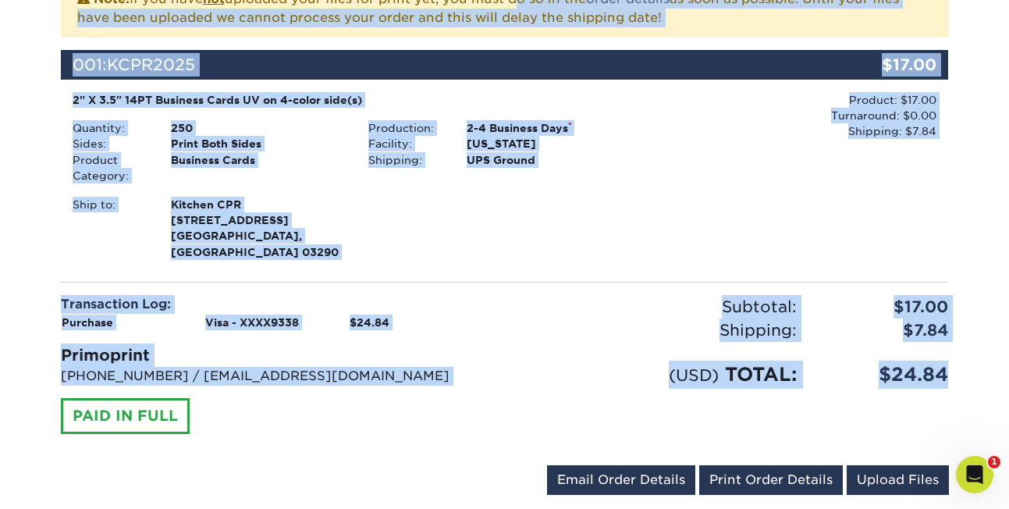
scroll to position [371, 0]
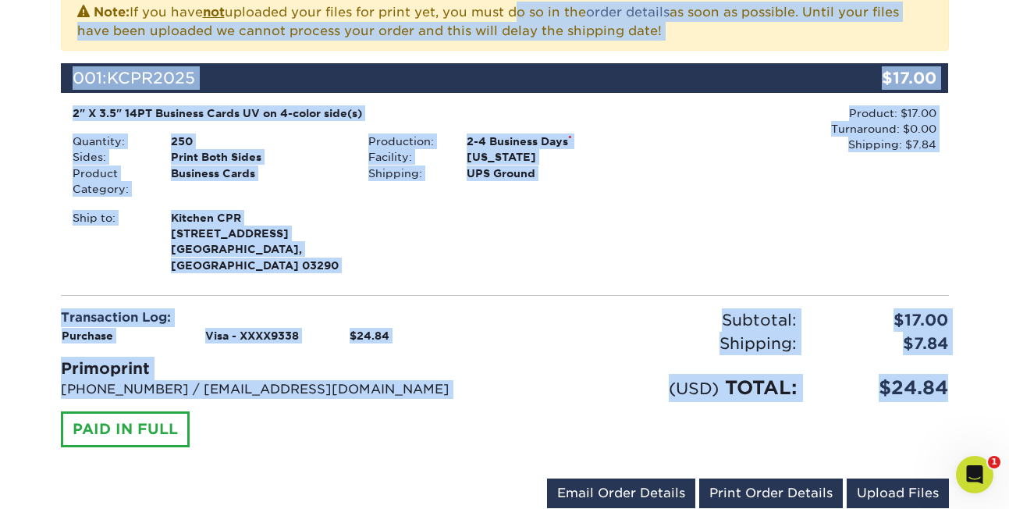
drag, startPoint x: 971, startPoint y: 324, endPoint x: 496, endPoint y: 55, distance: 545.9
click at [496, 55] on div "Your order has been placed! Order #: 2595-24979-76751 [DATE] 2:49pm Go to My Ac…" at bounding box center [505, 168] width 937 height 794
copy div "001: KCPR2025 $17.00 2" X 3.5" 14PT Business Cards UV on 4-color side(s) Quanti…"
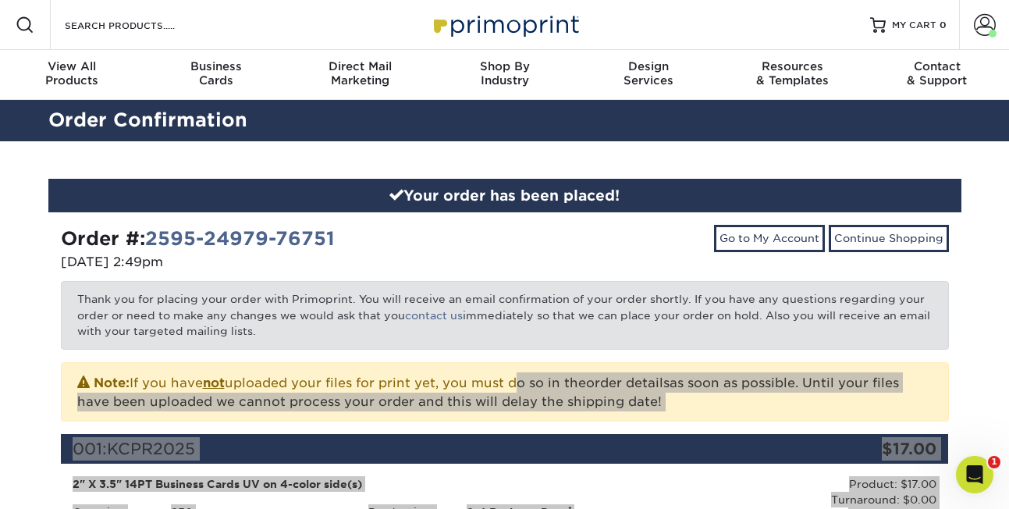
scroll to position [0, 0]
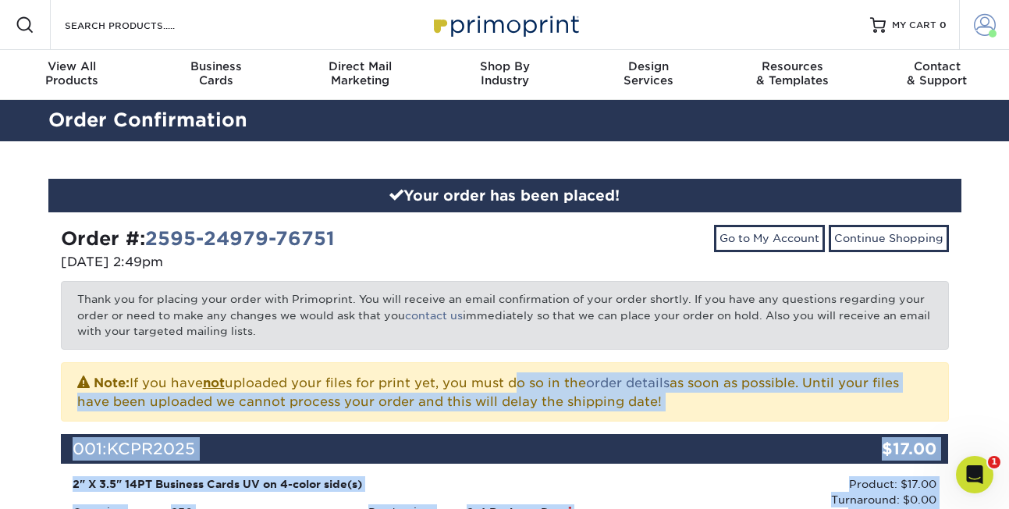
click at [981, 23] on span at bounding box center [985, 25] width 22 height 22
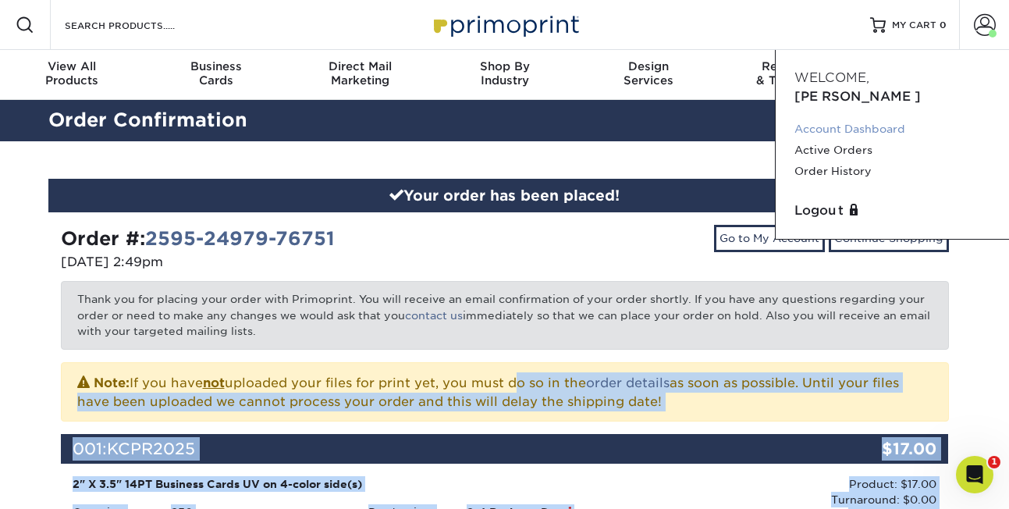
click at [830, 119] on link "Account Dashboard" at bounding box center [892, 129] width 196 height 21
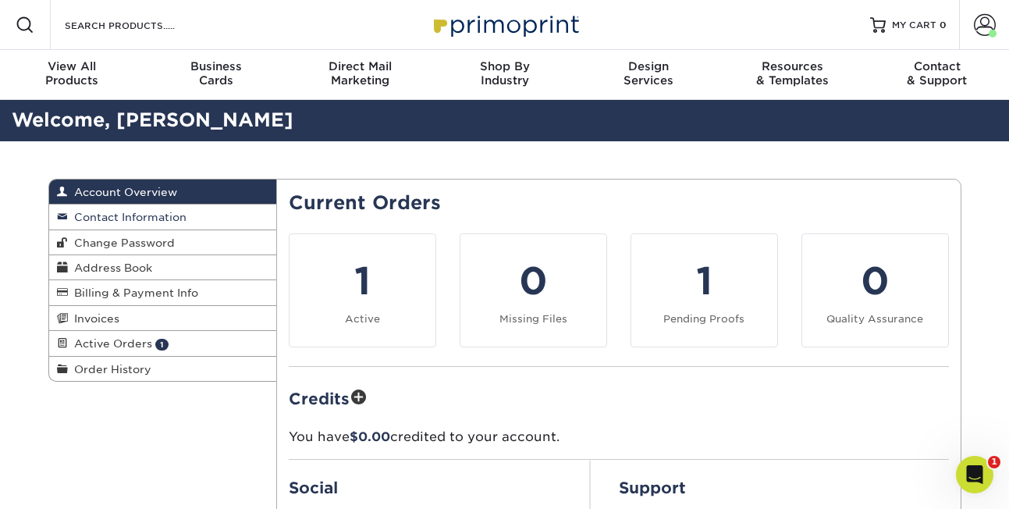
click at [115, 211] on span "Contact Information" at bounding box center [127, 217] width 119 height 12
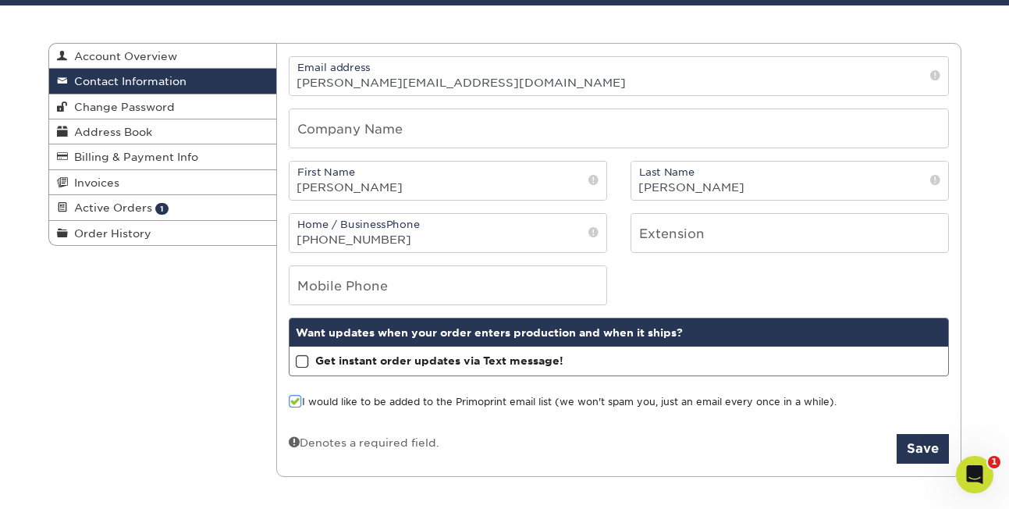
scroll to position [133, 0]
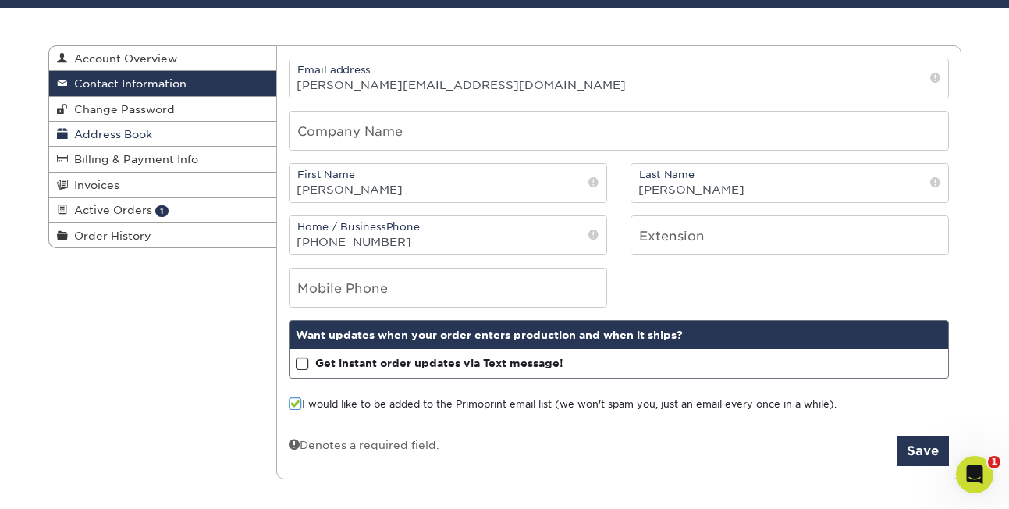
click at [130, 129] on span "Address Book" at bounding box center [110, 134] width 84 height 12
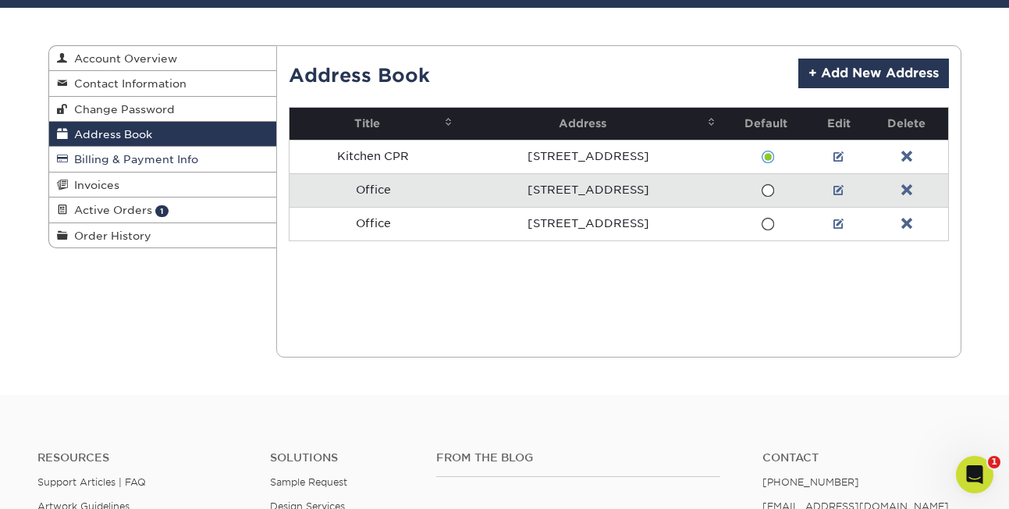
click at [121, 157] on span "Billing & Payment Info" at bounding box center [133, 159] width 130 height 12
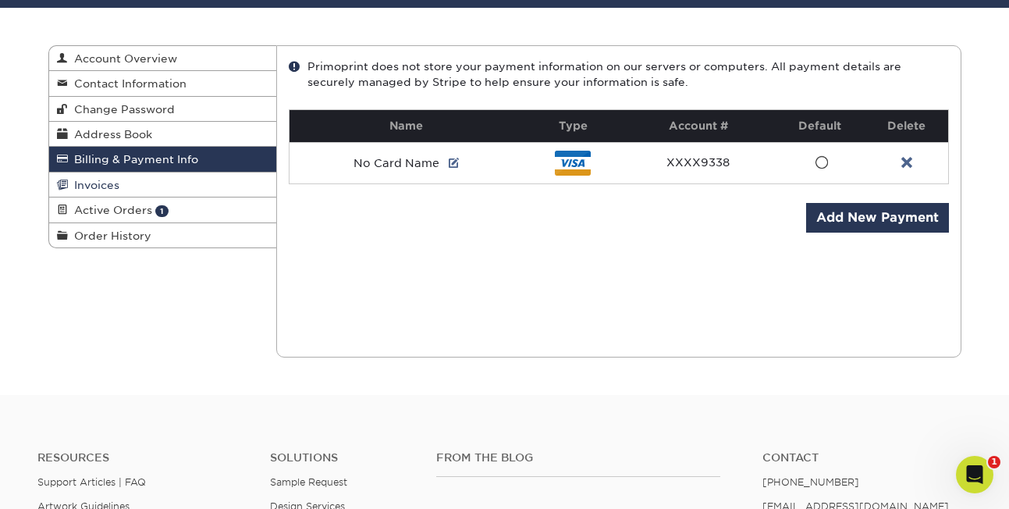
click at [108, 180] on span "Invoices" at bounding box center [94, 185] width 52 height 12
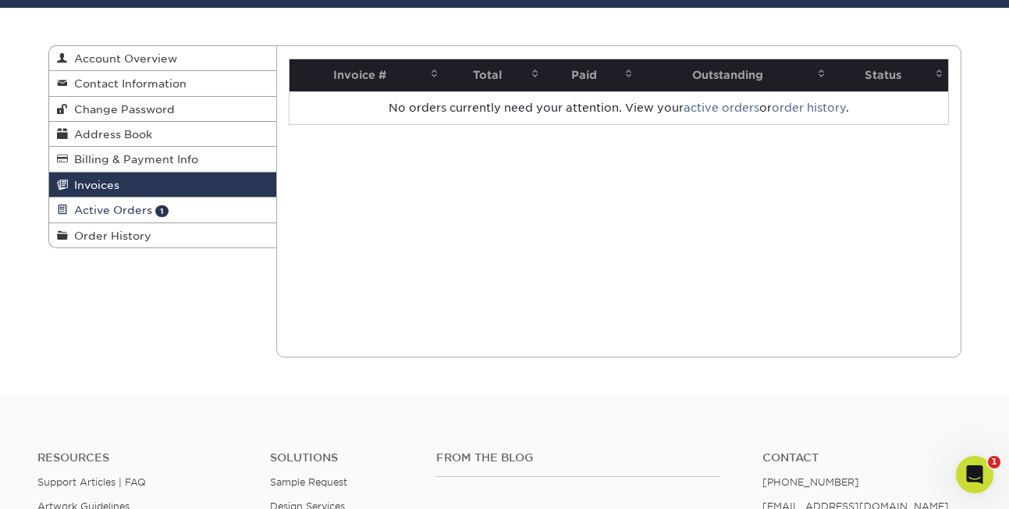
click at [108, 204] on span "Active Orders" at bounding box center [110, 210] width 84 height 12
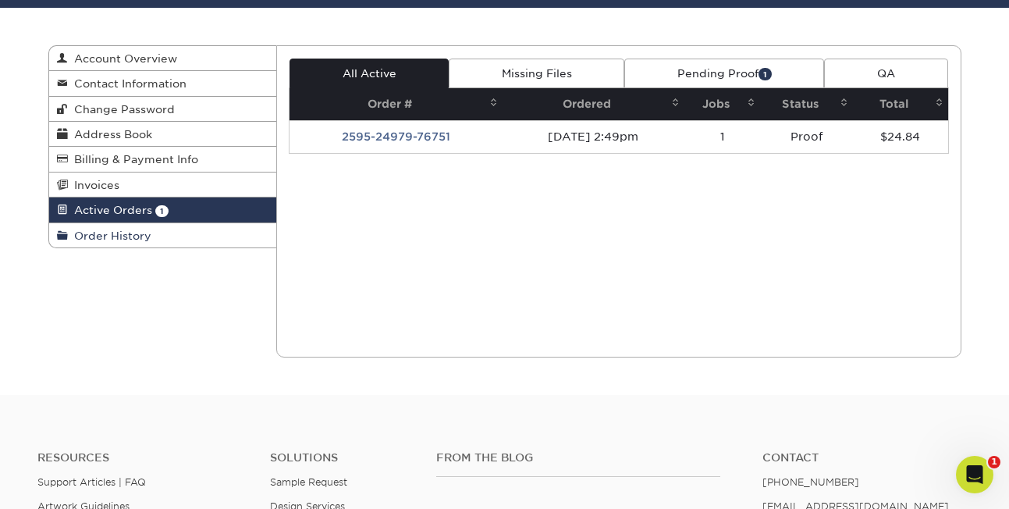
click at [105, 232] on span "Order History" at bounding box center [110, 235] width 84 height 12
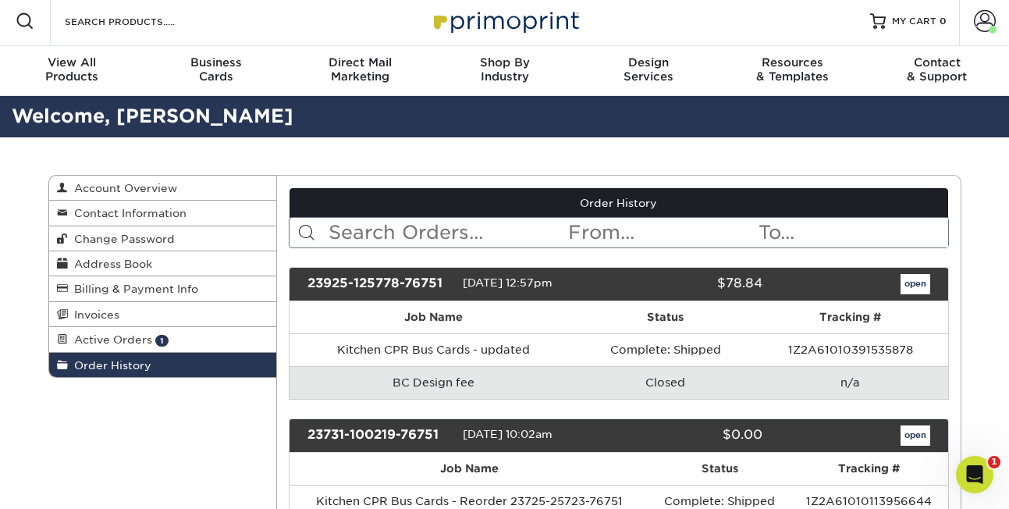
scroll to position [3, 0]
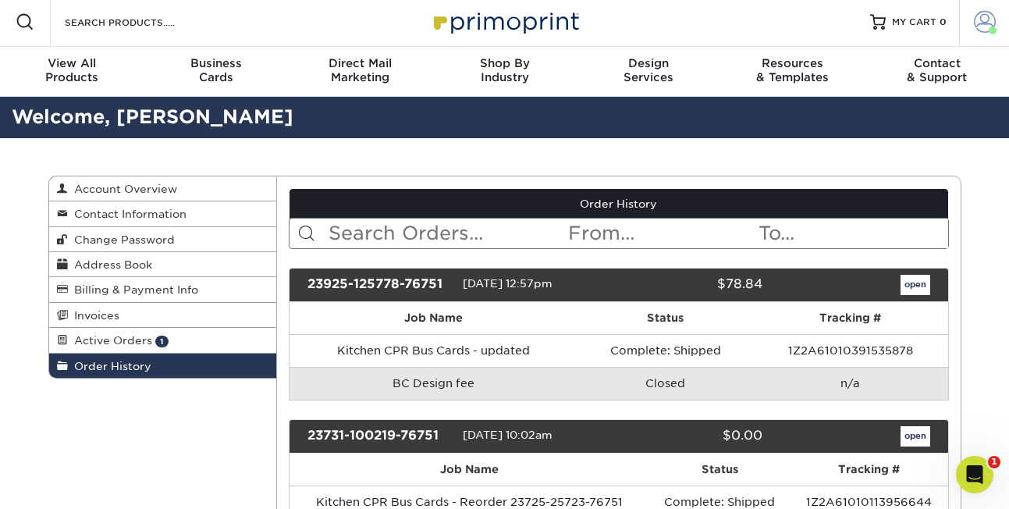
click at [988, 23] on span at bounding box center [985, 22] width 22 height 22
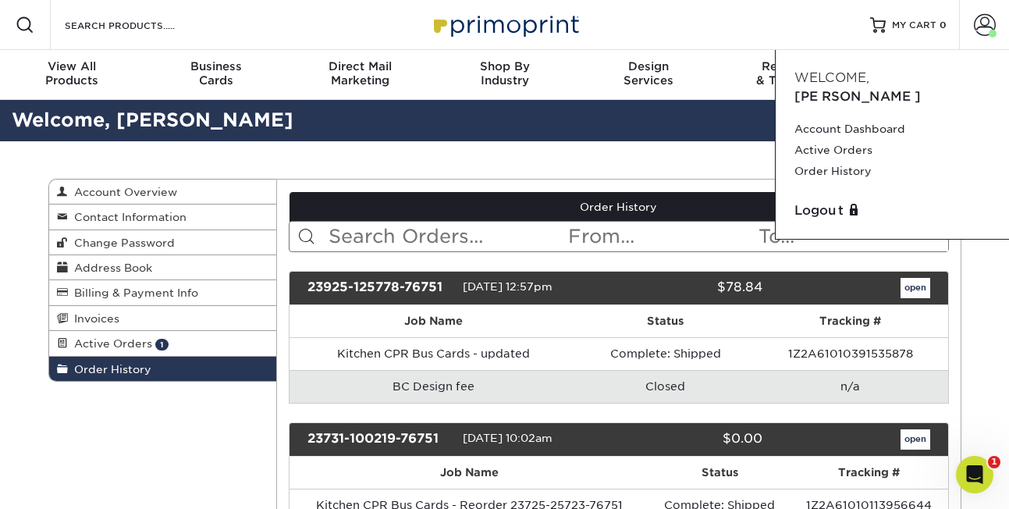
scroll to position [0, 0]
click at [122, 211] on span "Contact Information" at bounding box center [127, 217] width 119 height 12
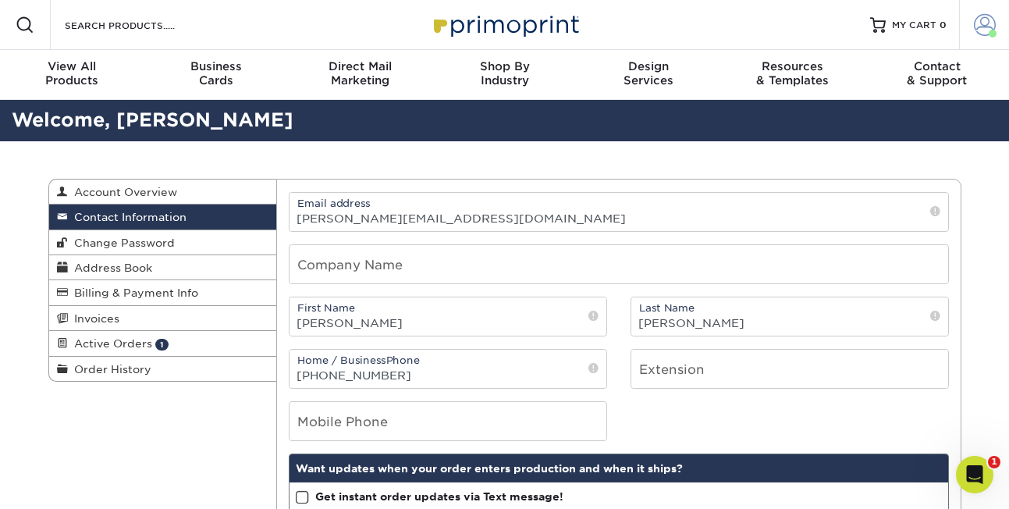
click at [988, 20] on span at bounding box center [985, 25] width 22 height 22
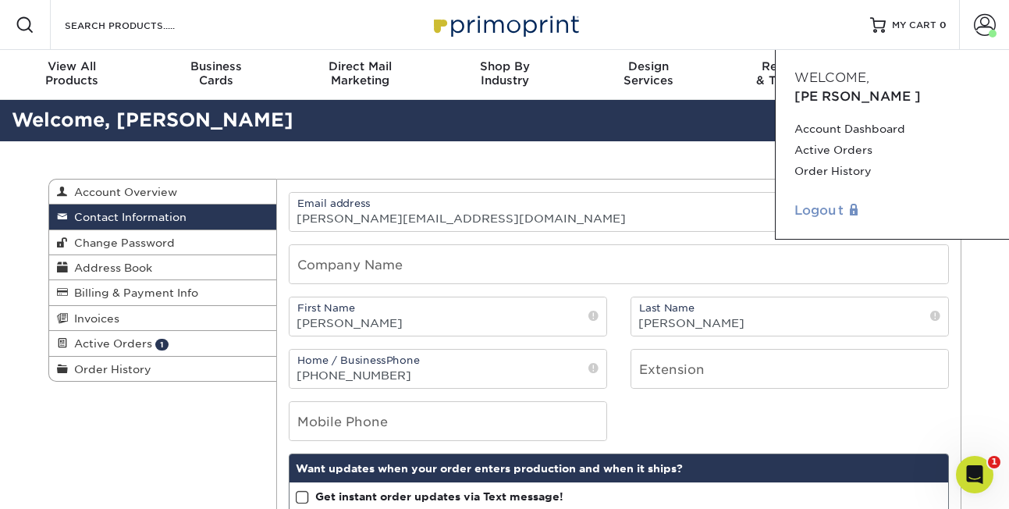
click at [816, 201] on link "Logout" at bounding box center [892, 210] width 196 height 19
